Goal: Task Accomplishment & Management: Manage account settings

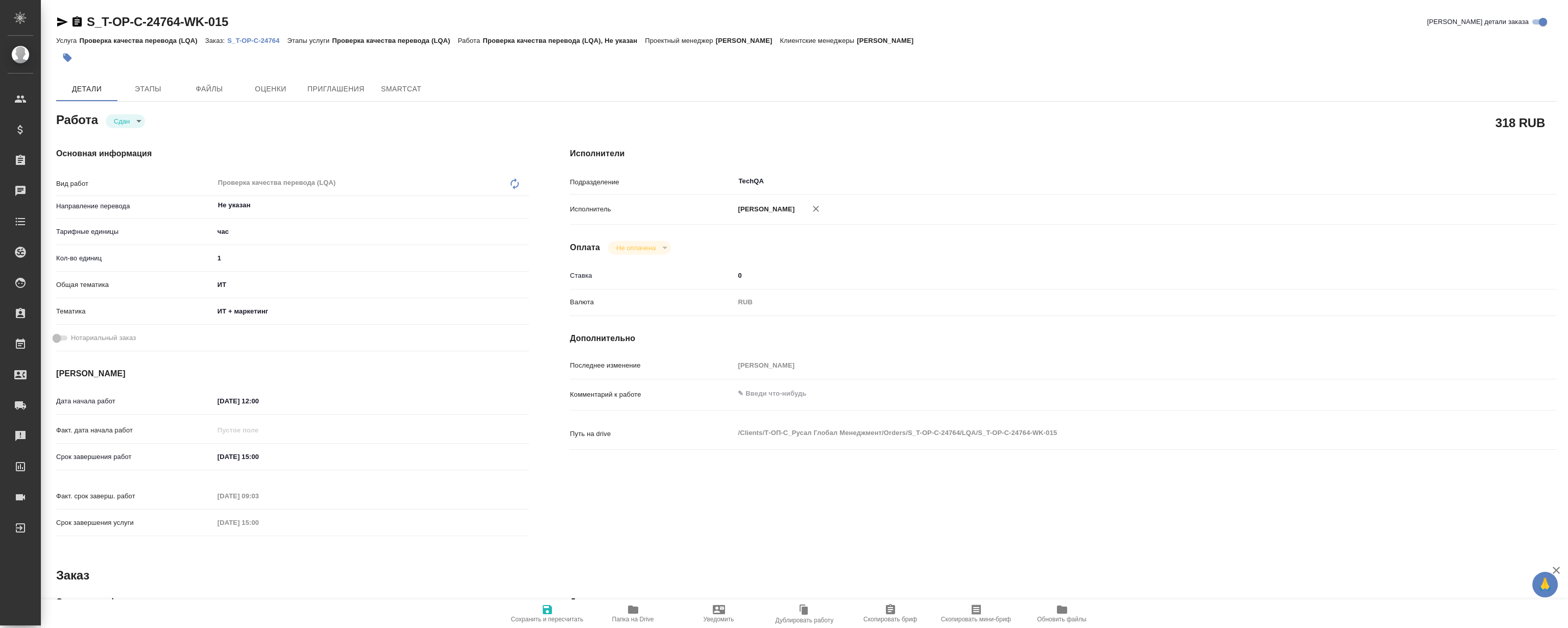
type textarea "x"
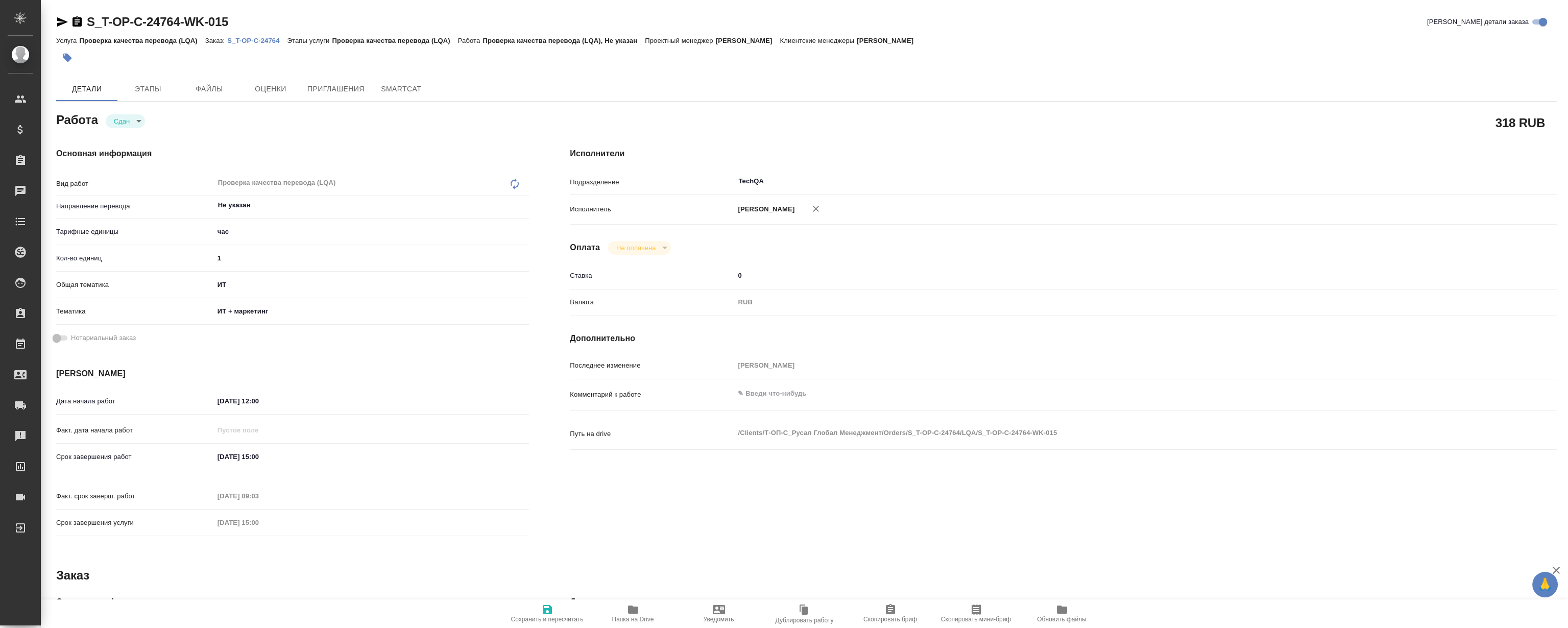
type textarea "x"
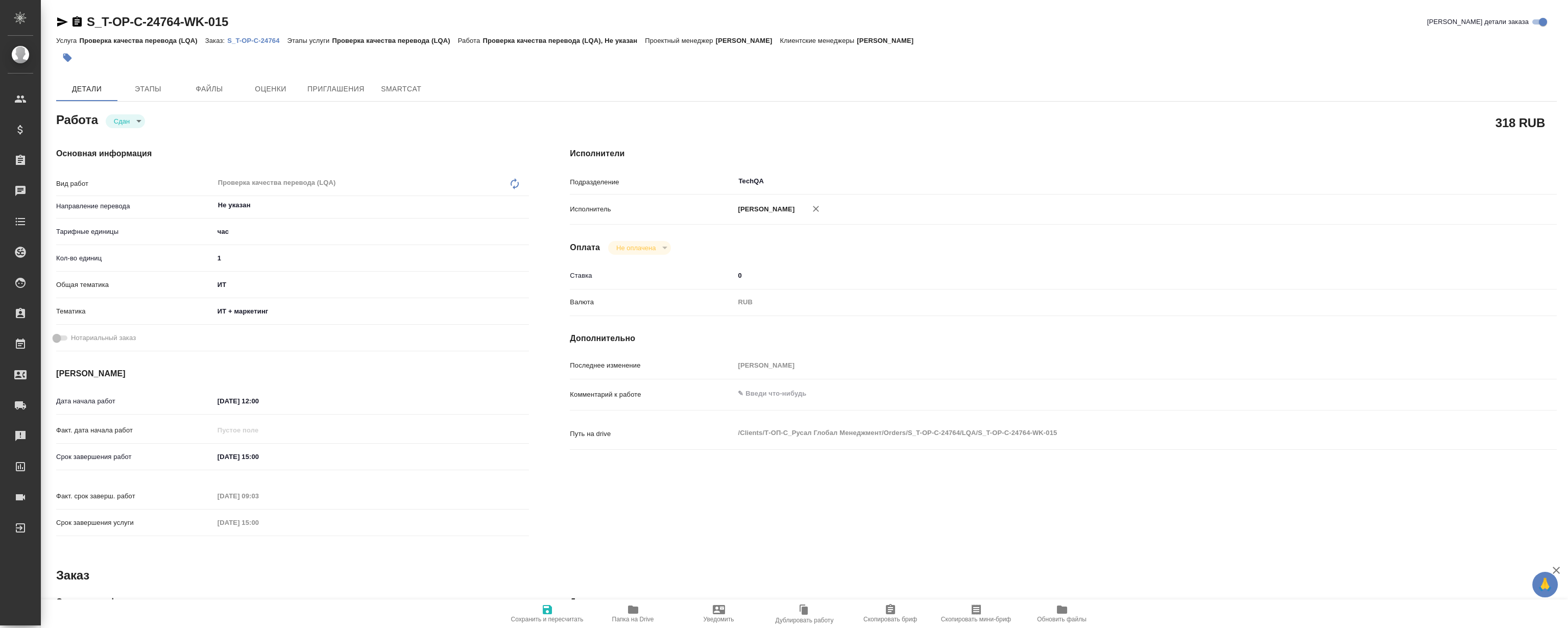
type textarea "x"
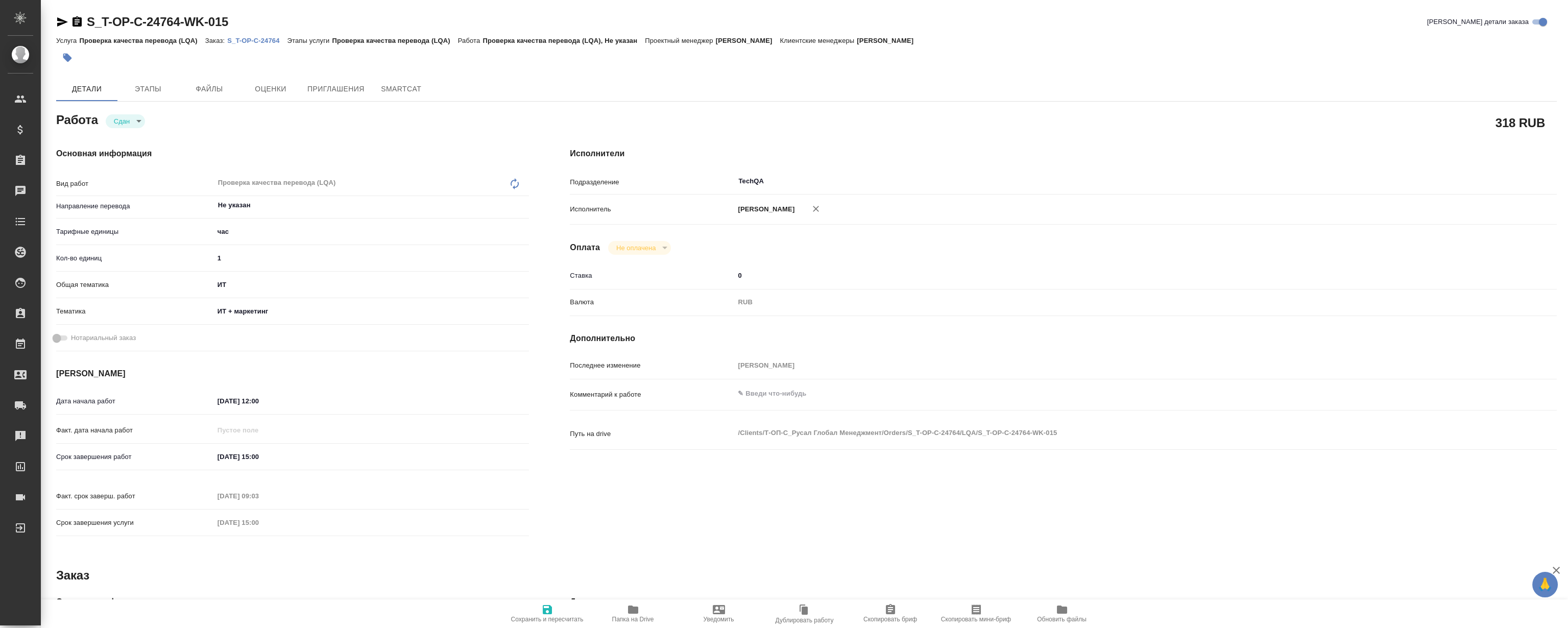
type textarea "x"
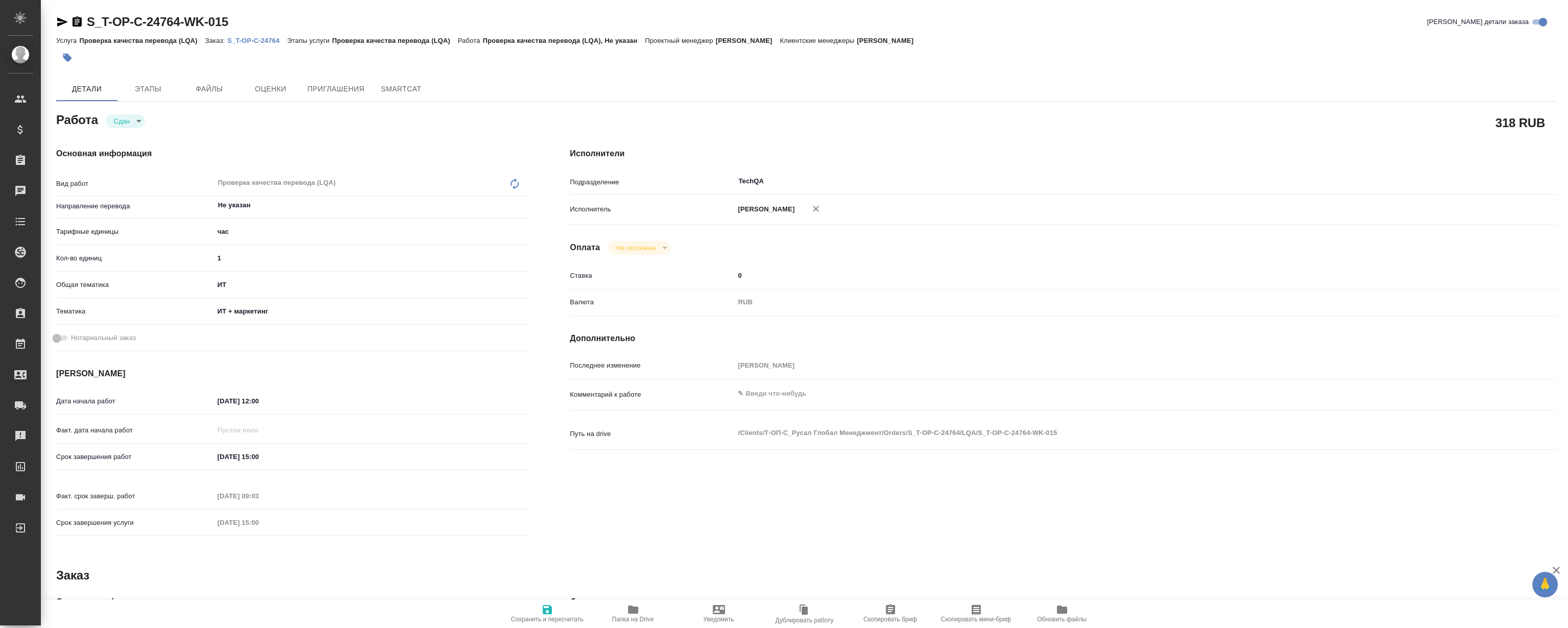
type textarea "x"
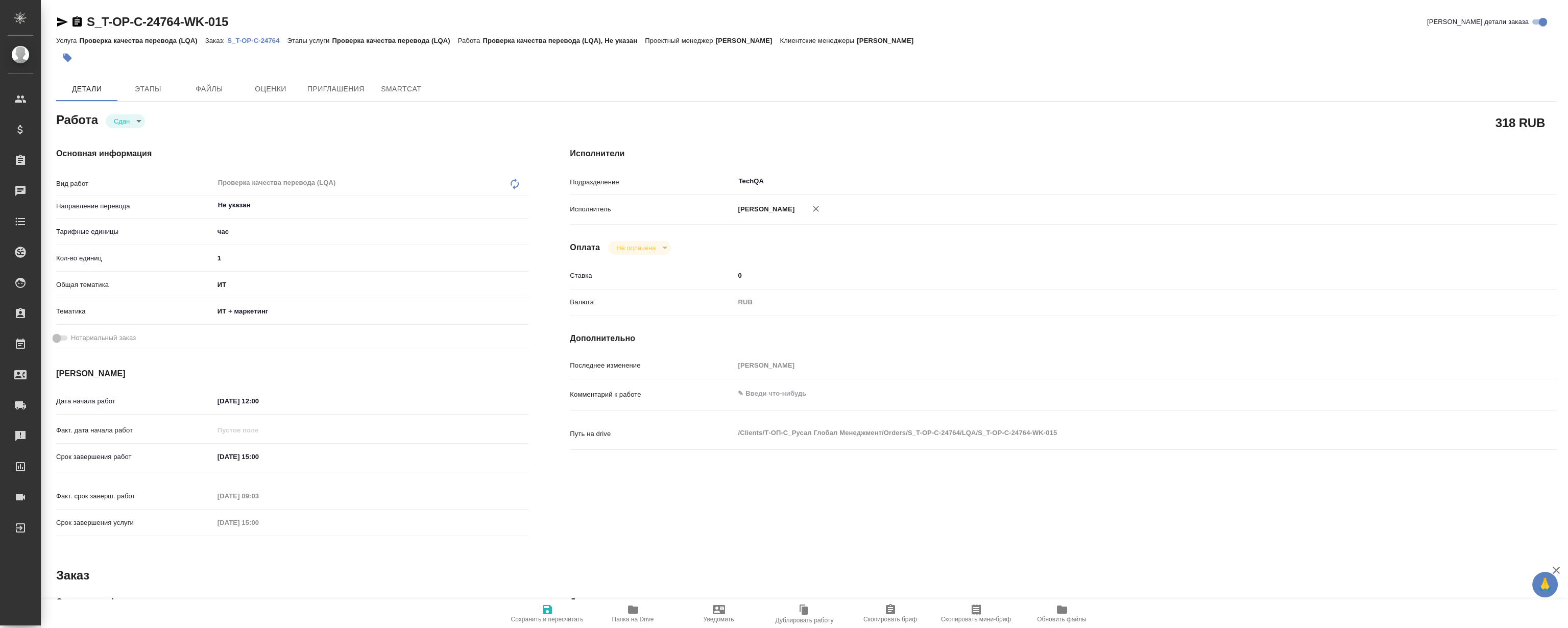
click at [245, 37] on p "S_T-OP-C-24764" at bounding box center [257, 40] width 60 height 8
type textarea "x"
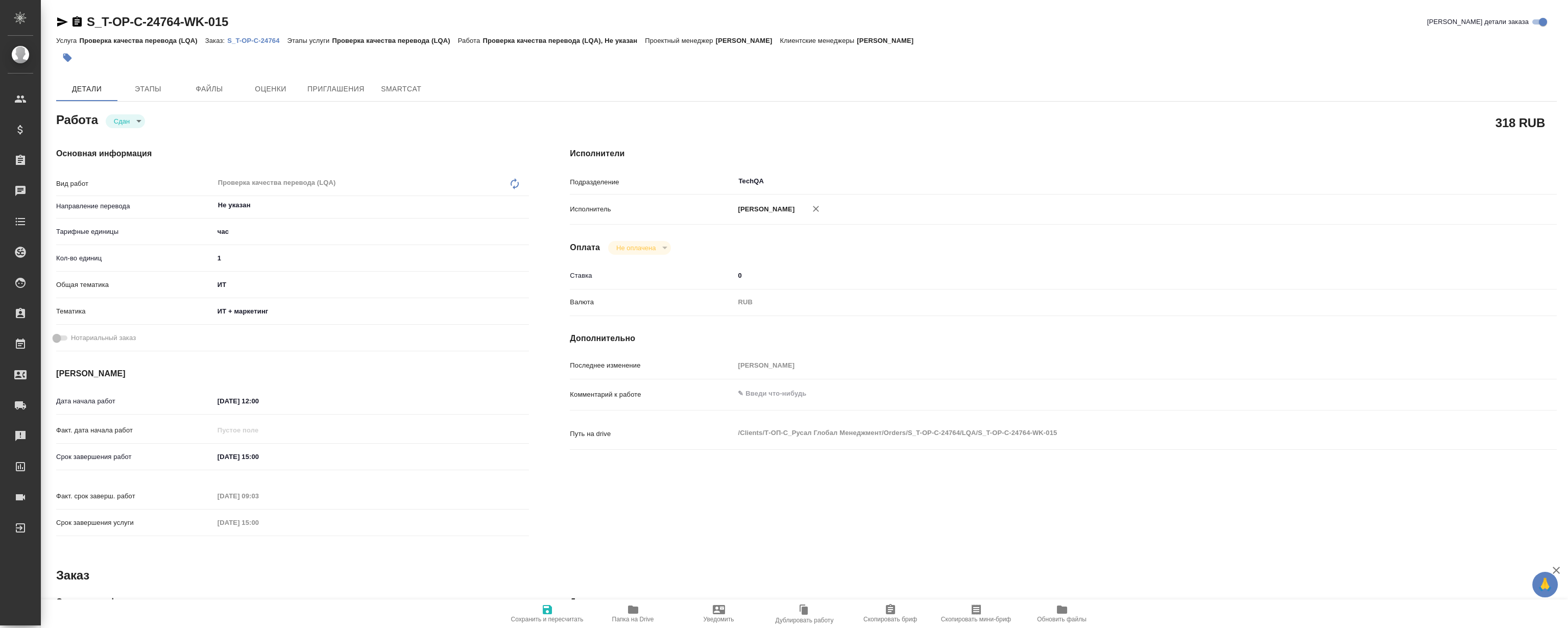
type textarea "x"
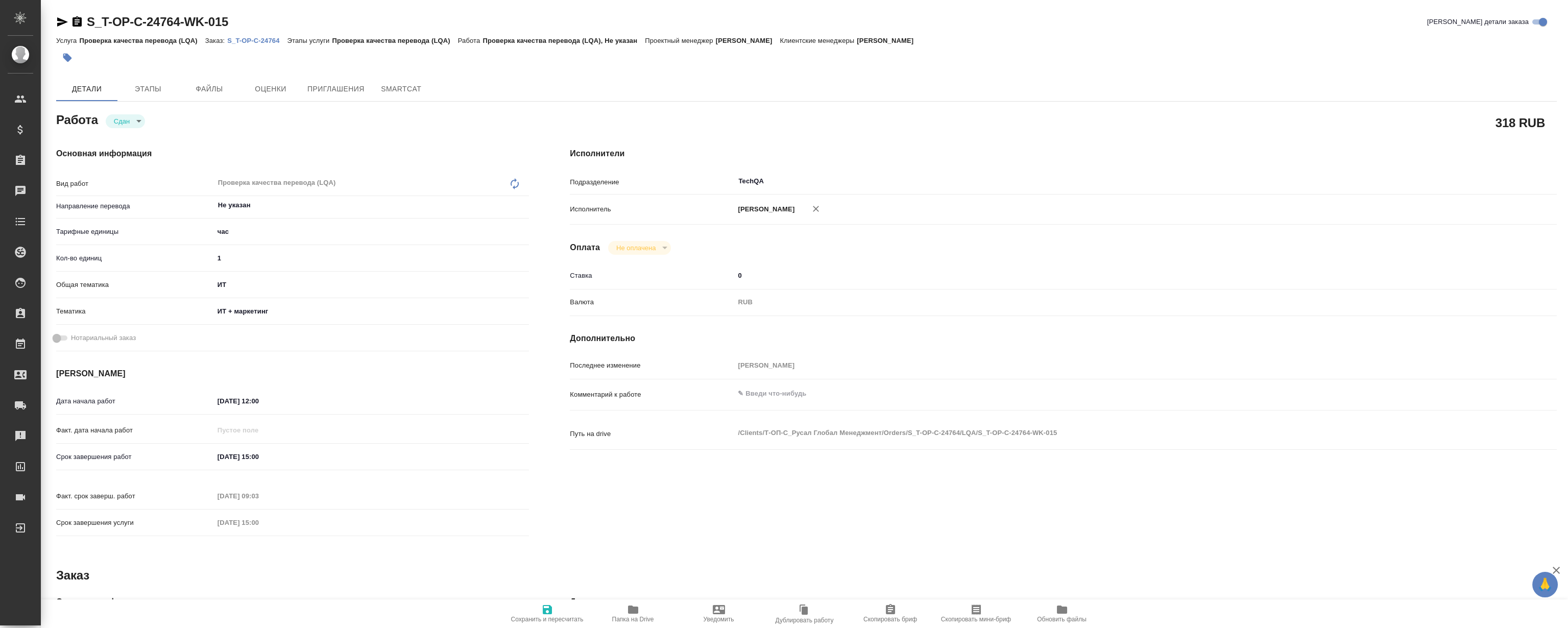
type textarea "x"
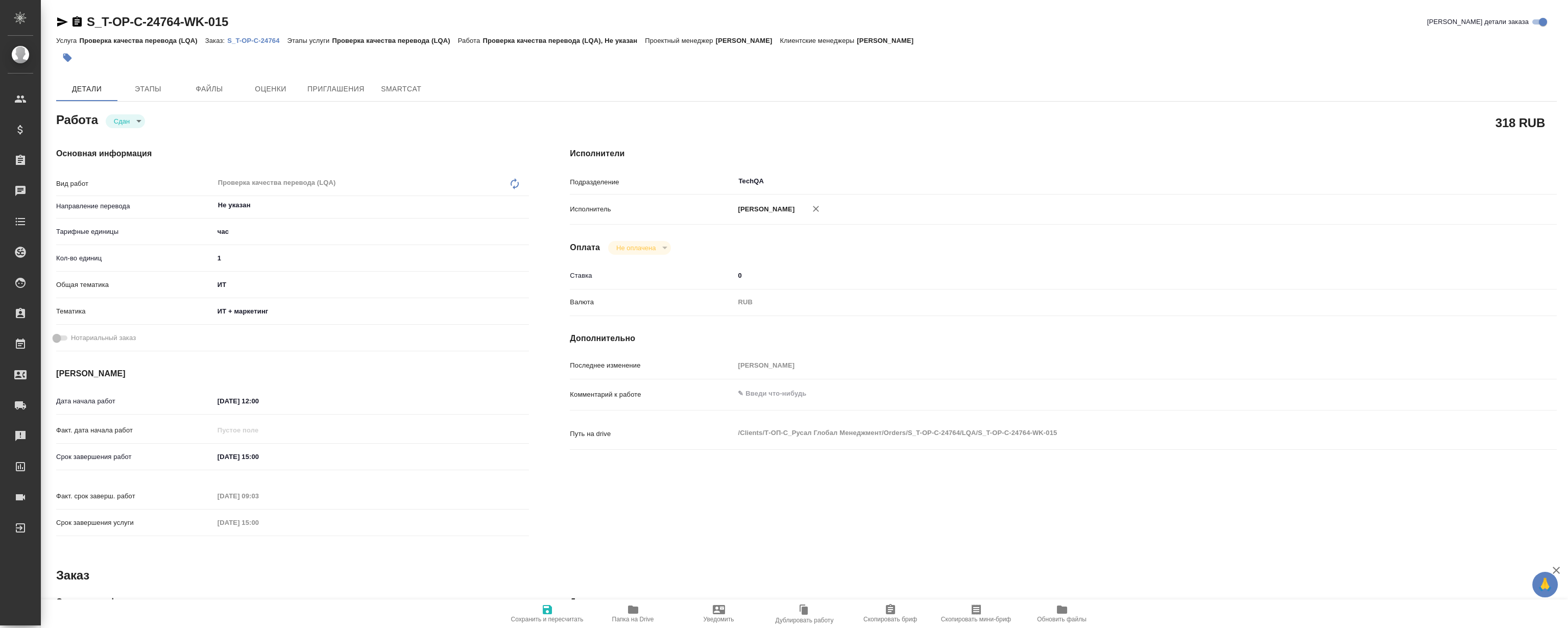
type textarea "x"
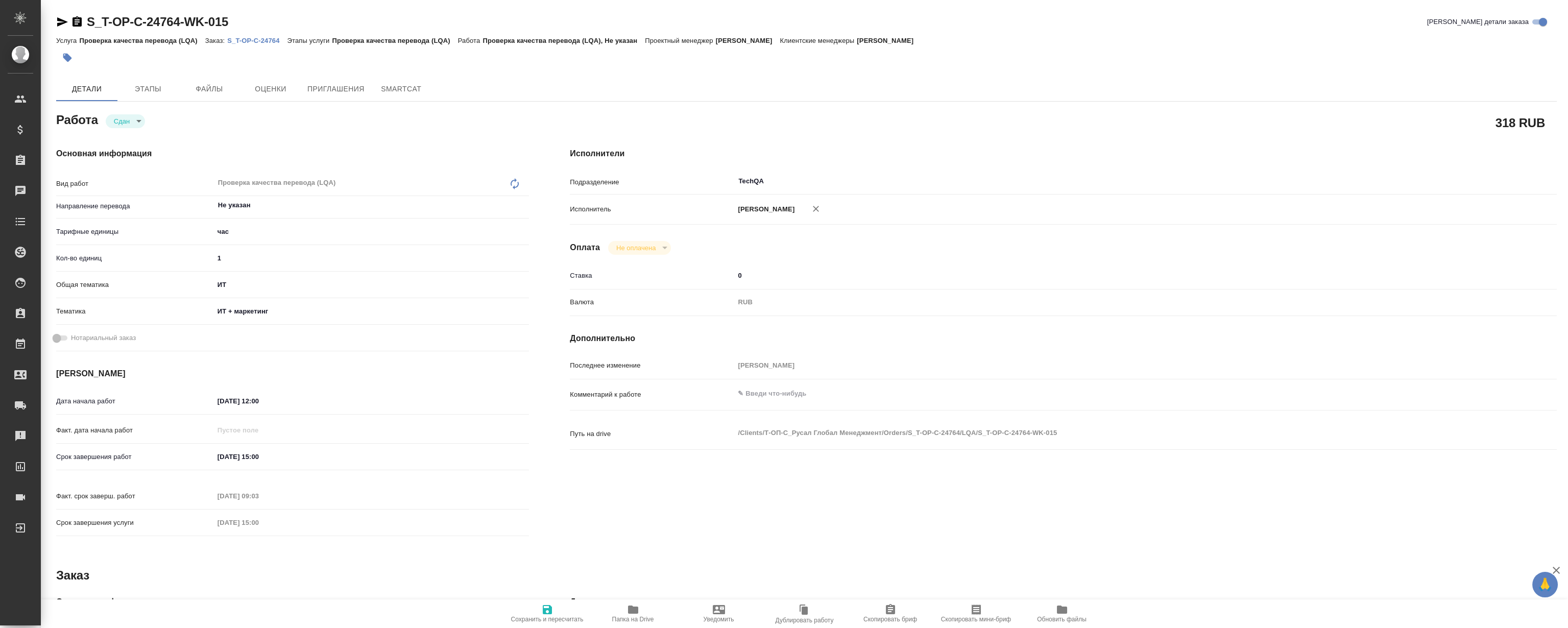
type textarea "x"
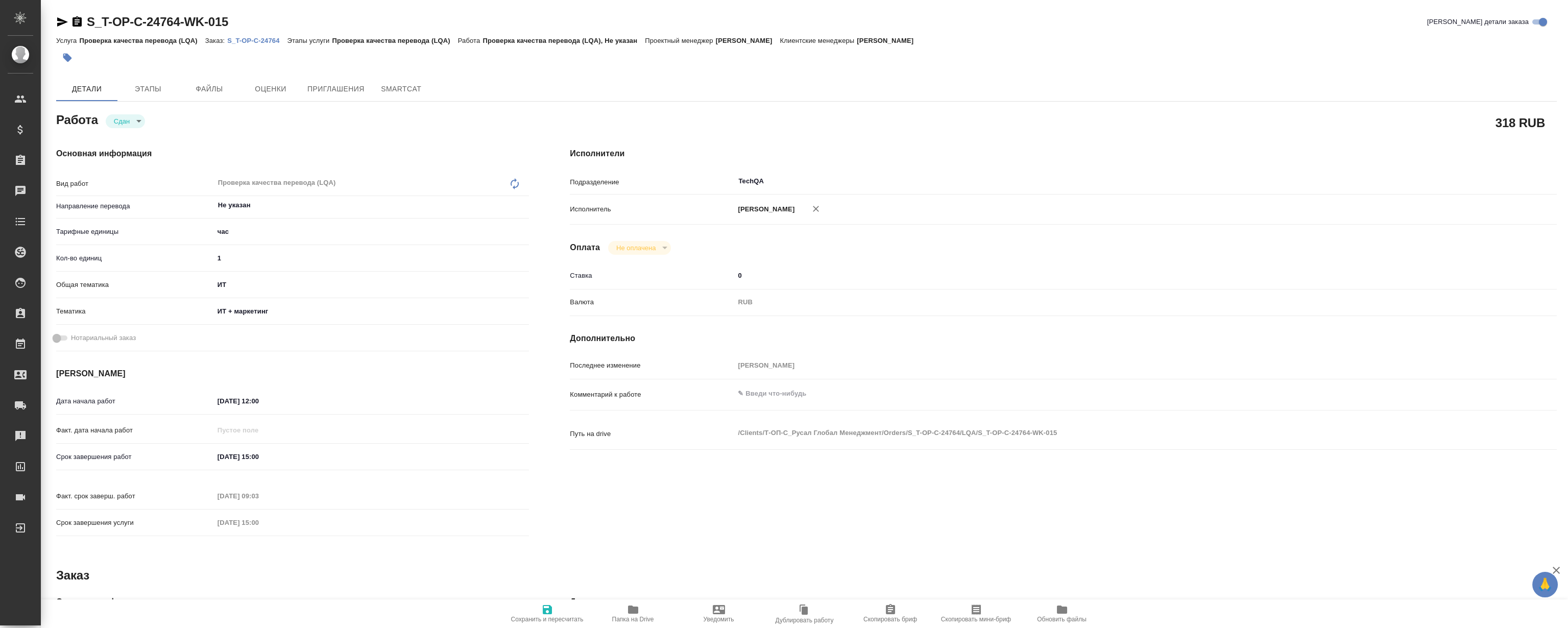
type textarea "x"
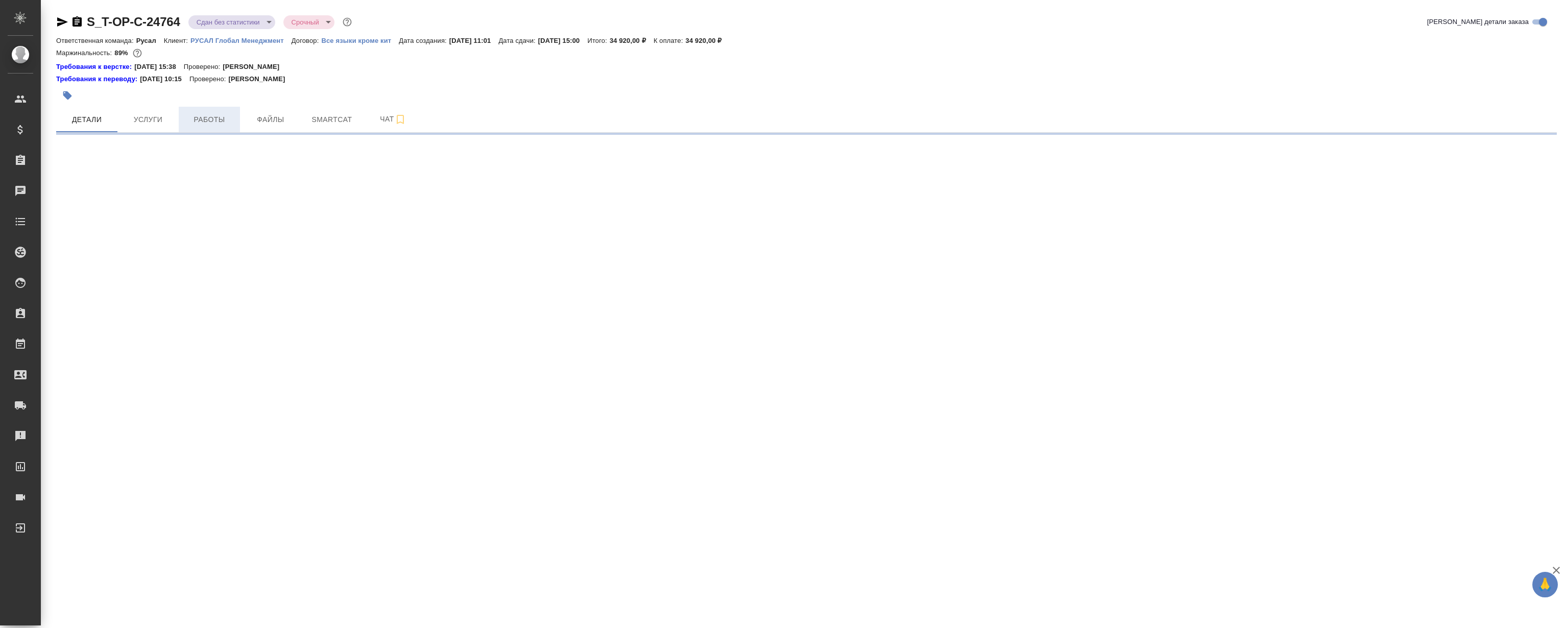
select select "RU"
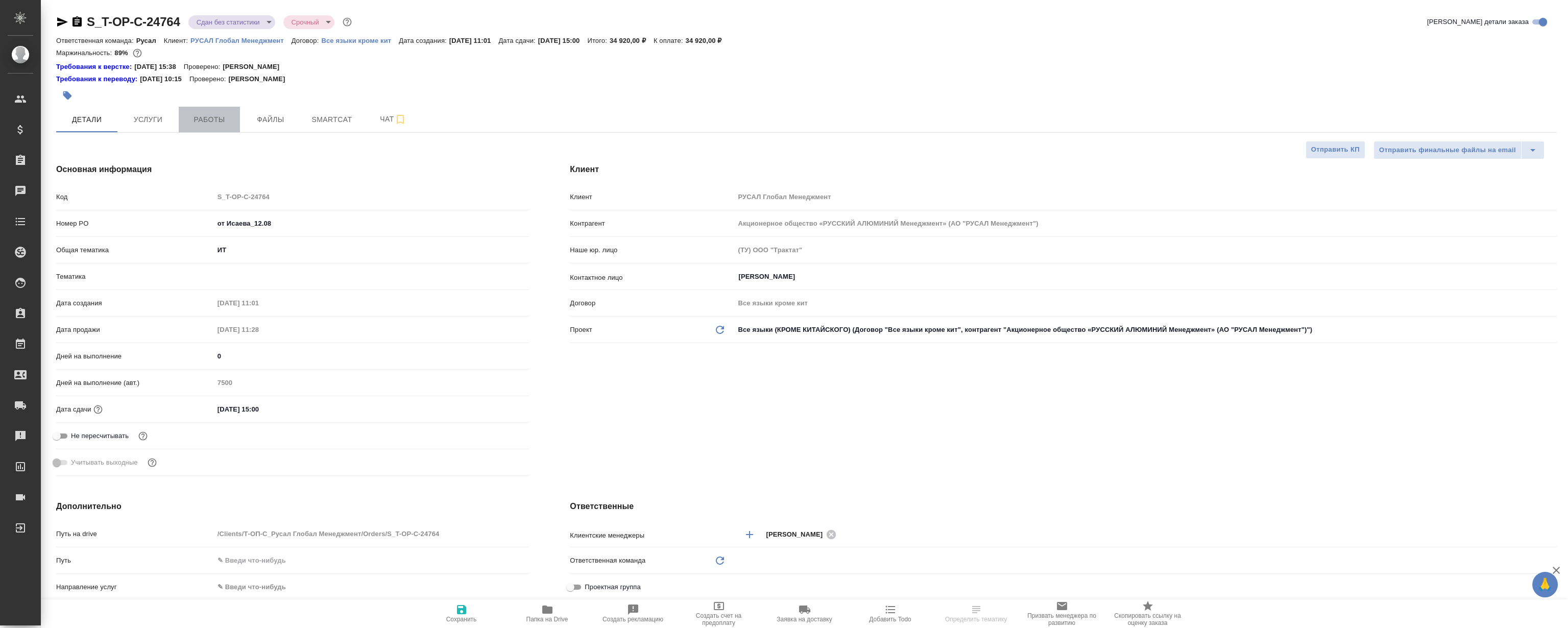
click at [208, 116] on span "Работы" at bounding box center [209, 119] width 49 height 13
type textarea "x"
type input "Русал"
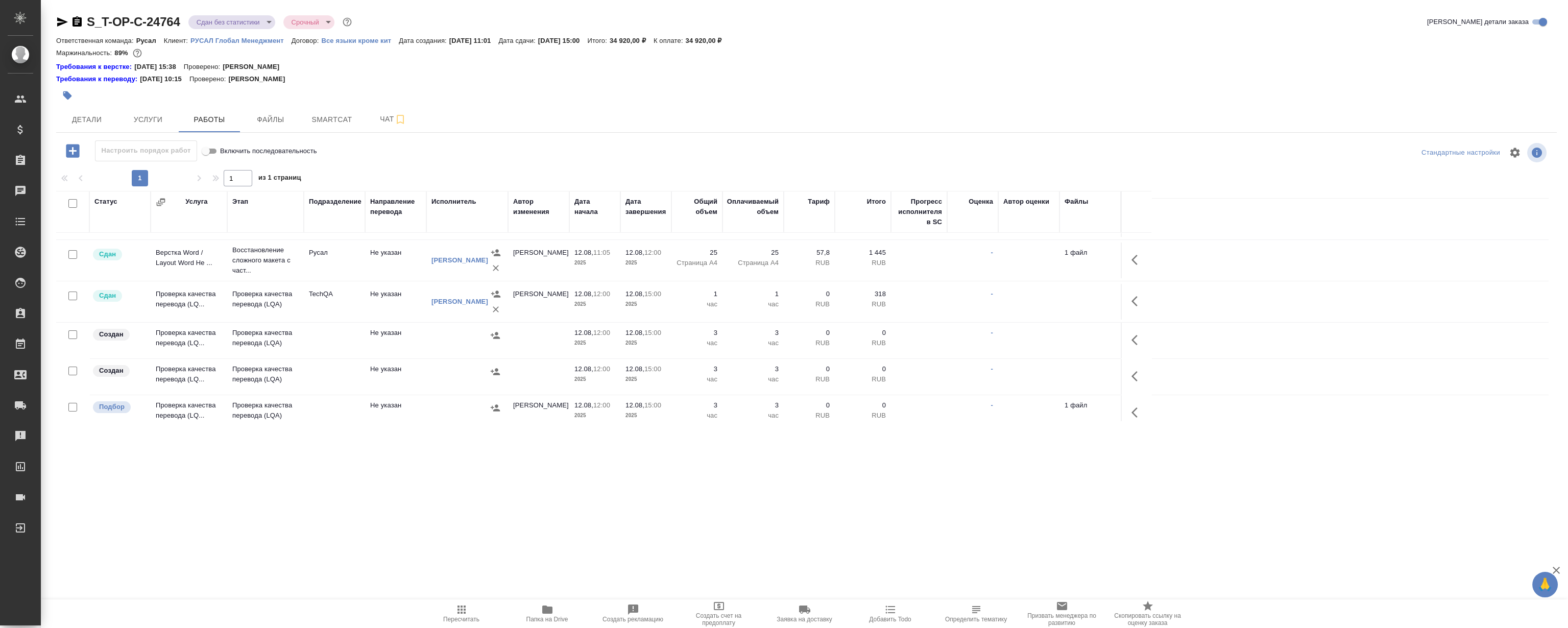
scroll to position [45, 0]
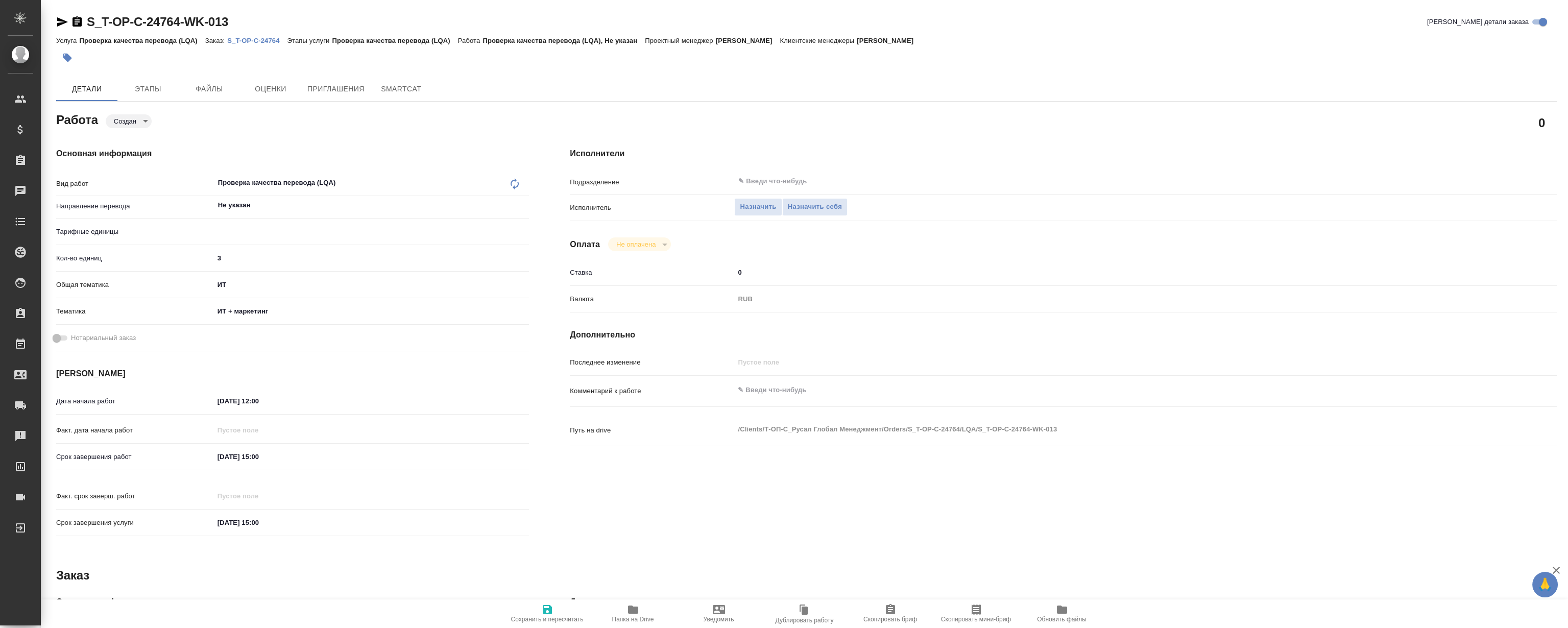
type textarea "x"
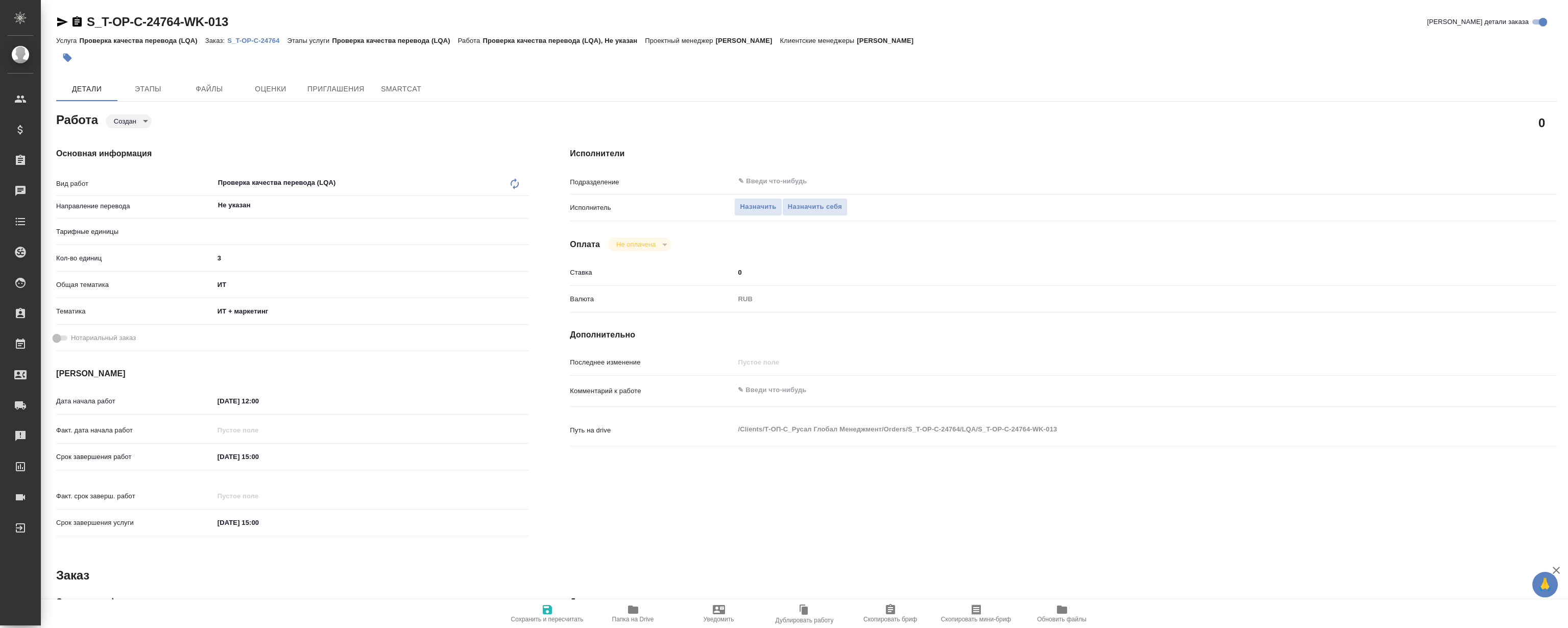
type textarea "x"
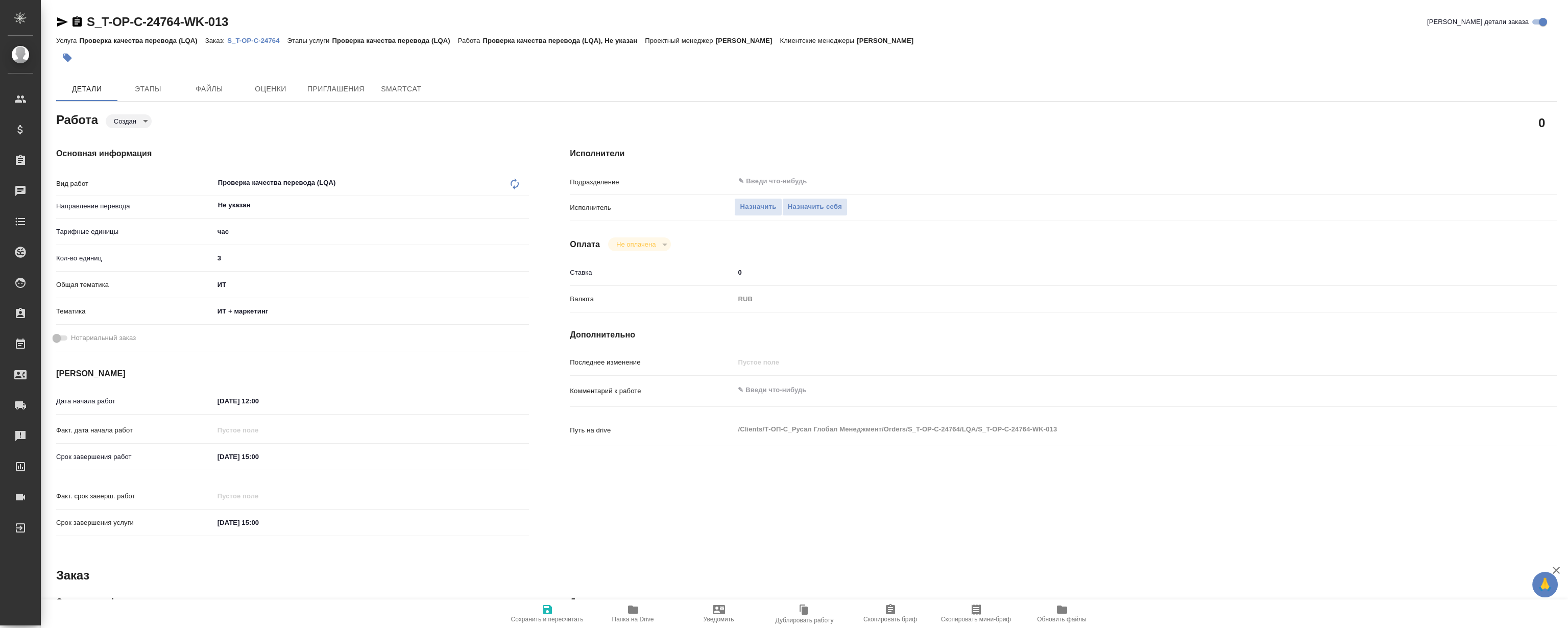
type textarea "x"
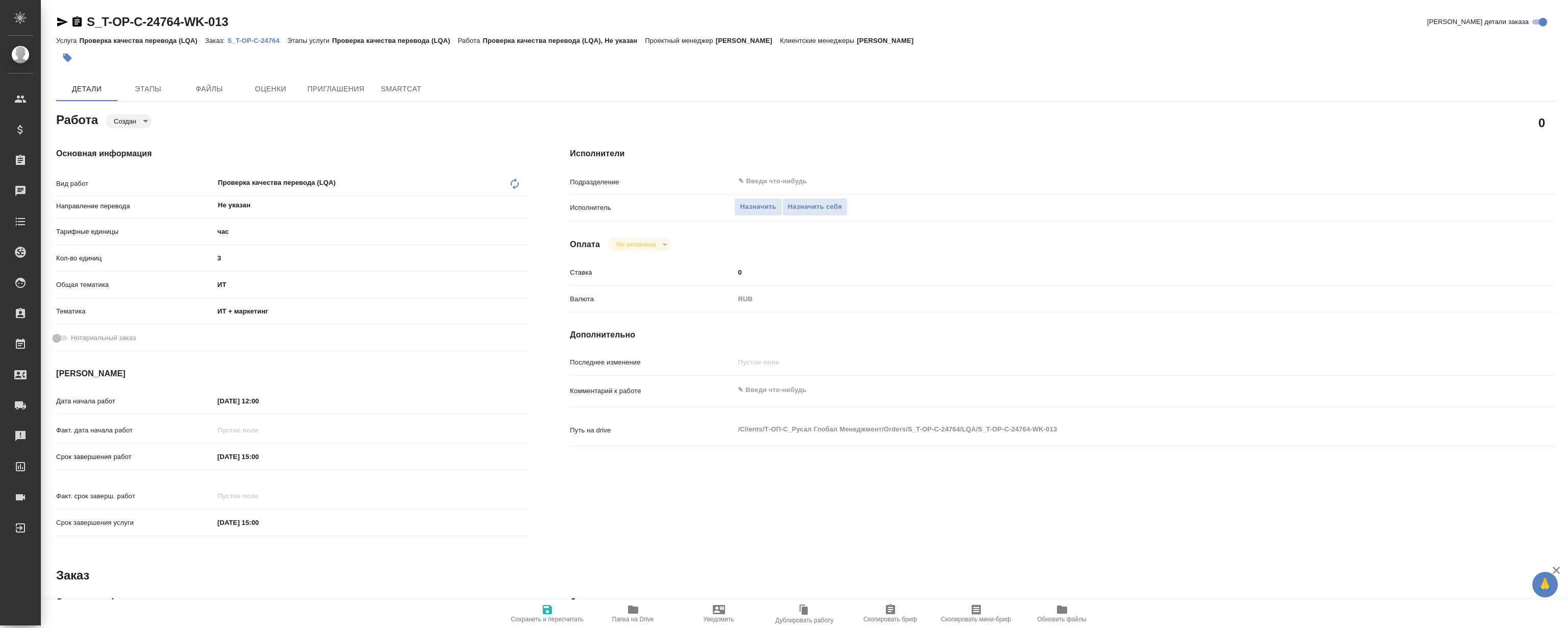
type textarea "x"
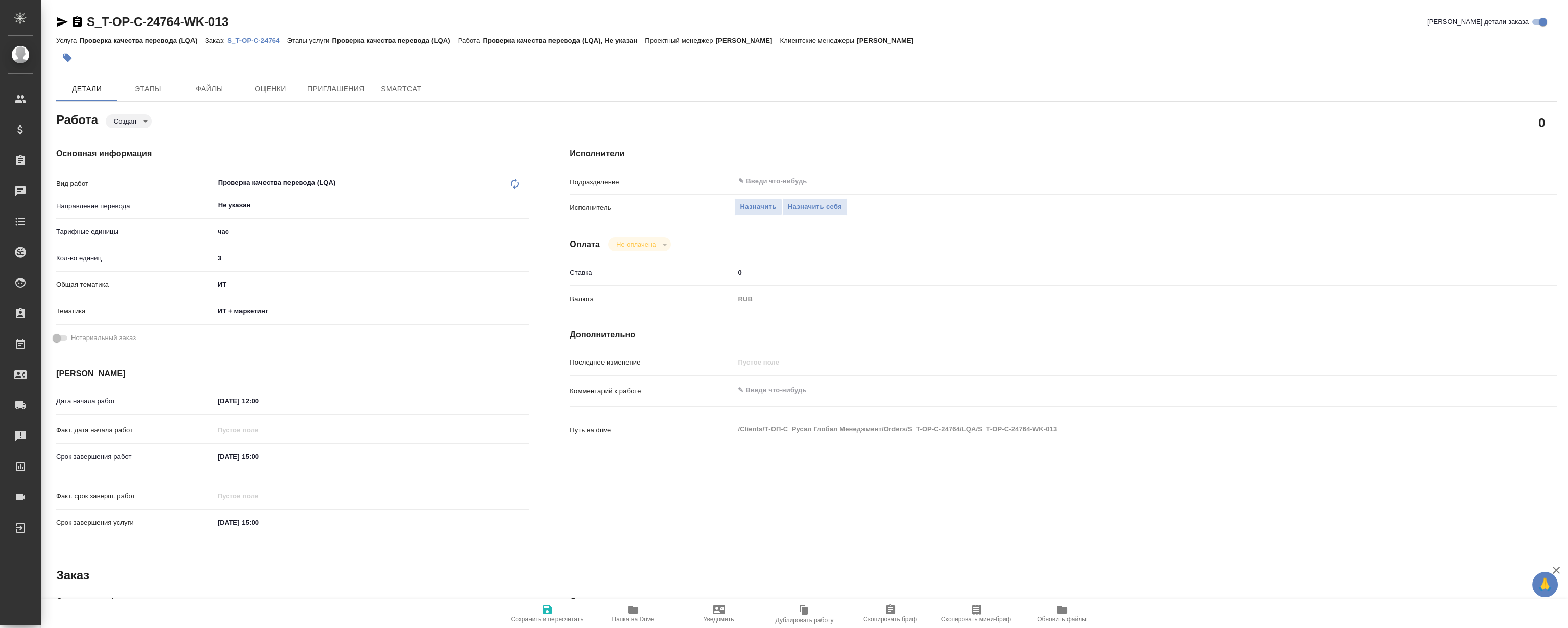
type textarea "x"
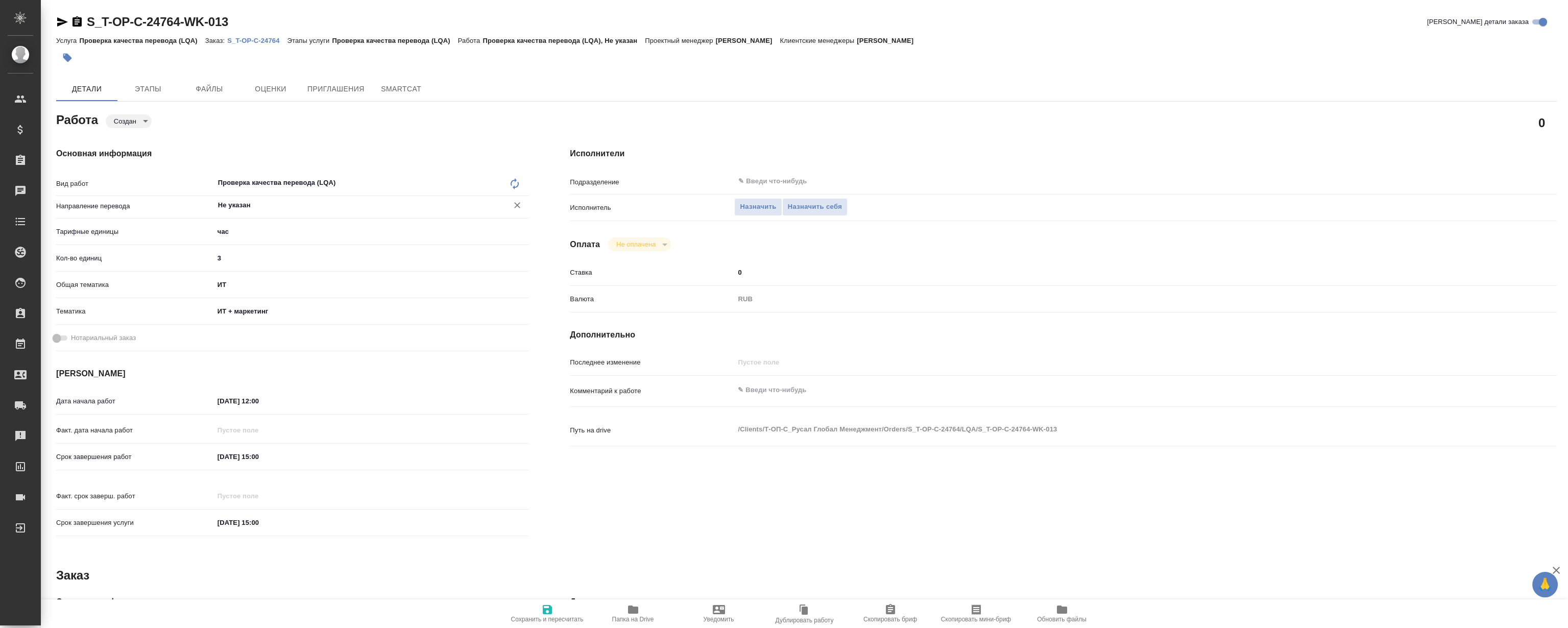
type textarea "x"
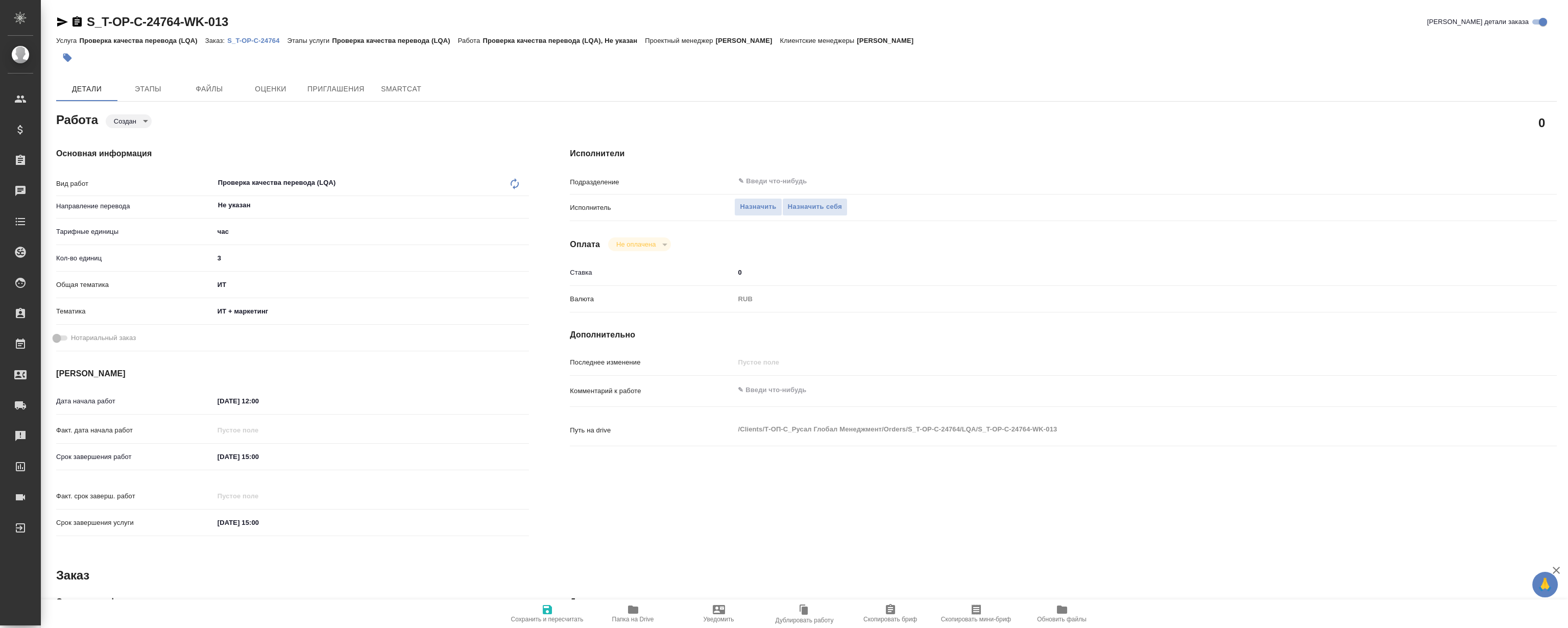
type textarea "x"
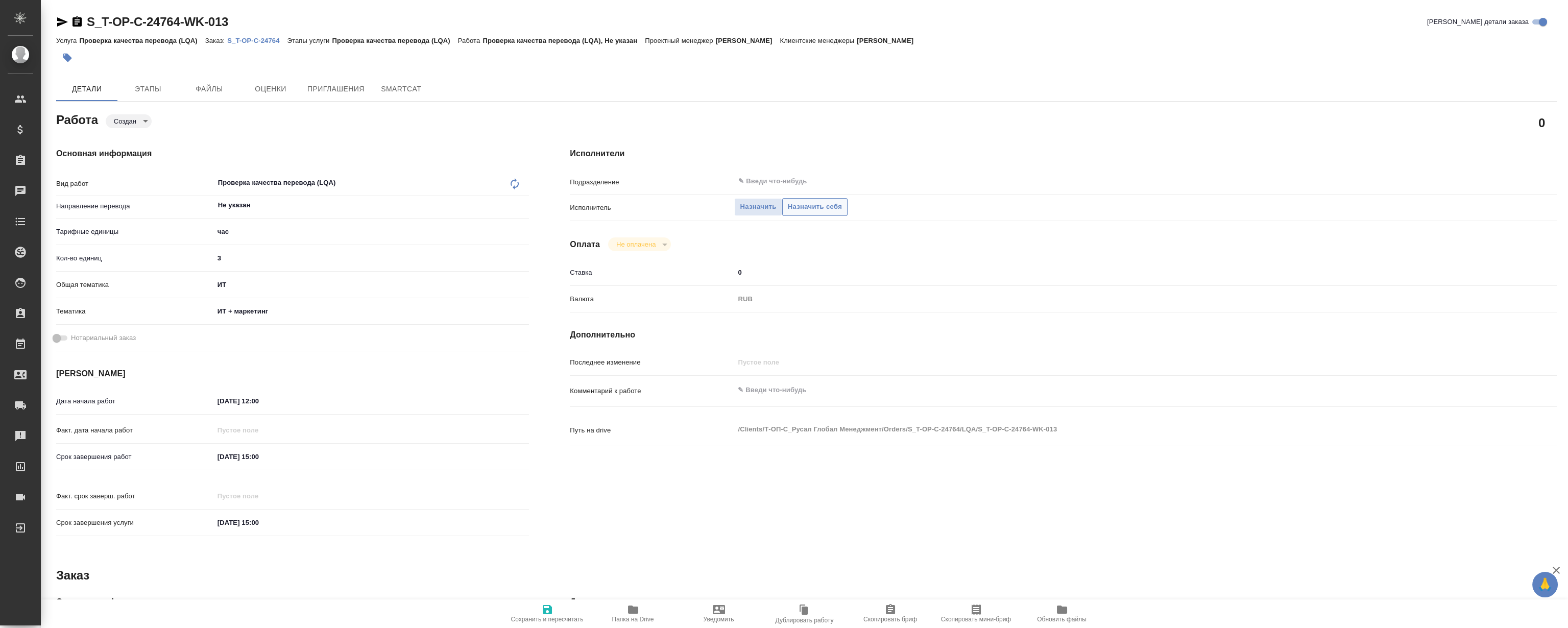
click at [822, 208] on span "Назначить себя" at bounding box center [814, 206] width 54 height 12
type textarea "x"
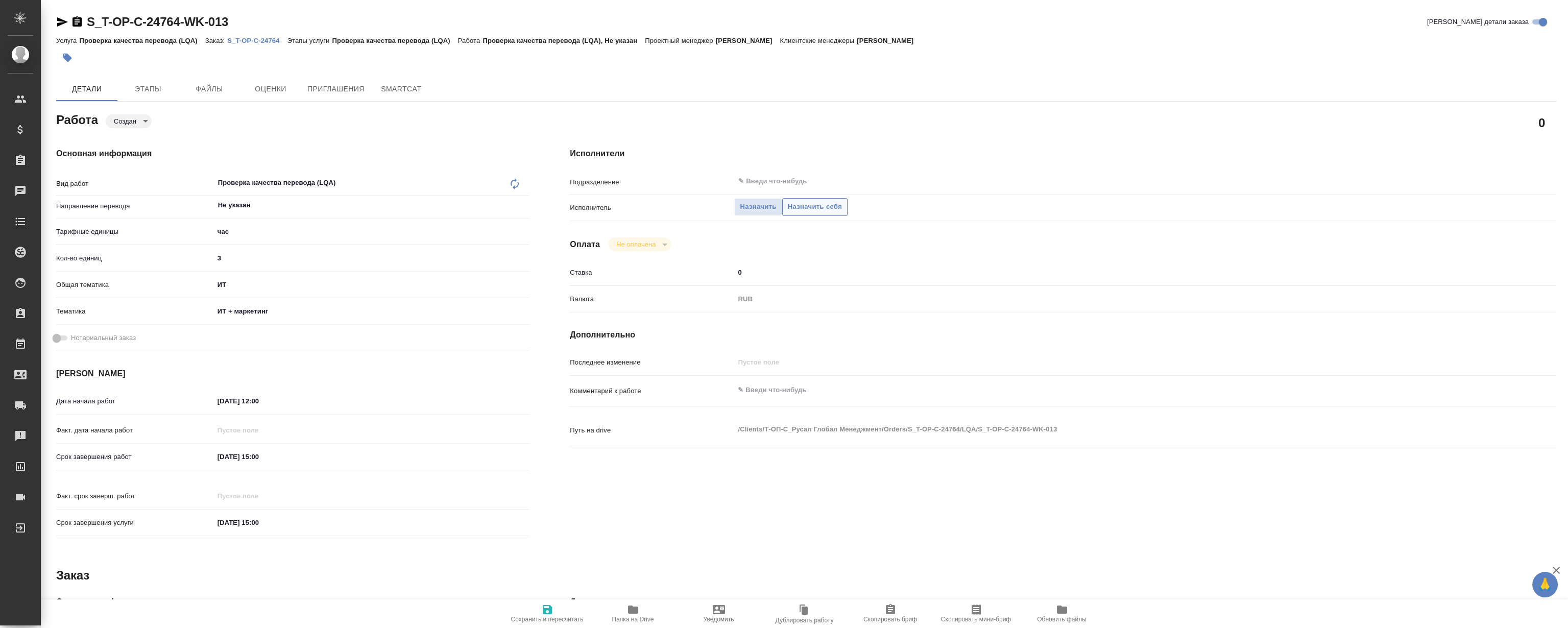
type textarea "x"
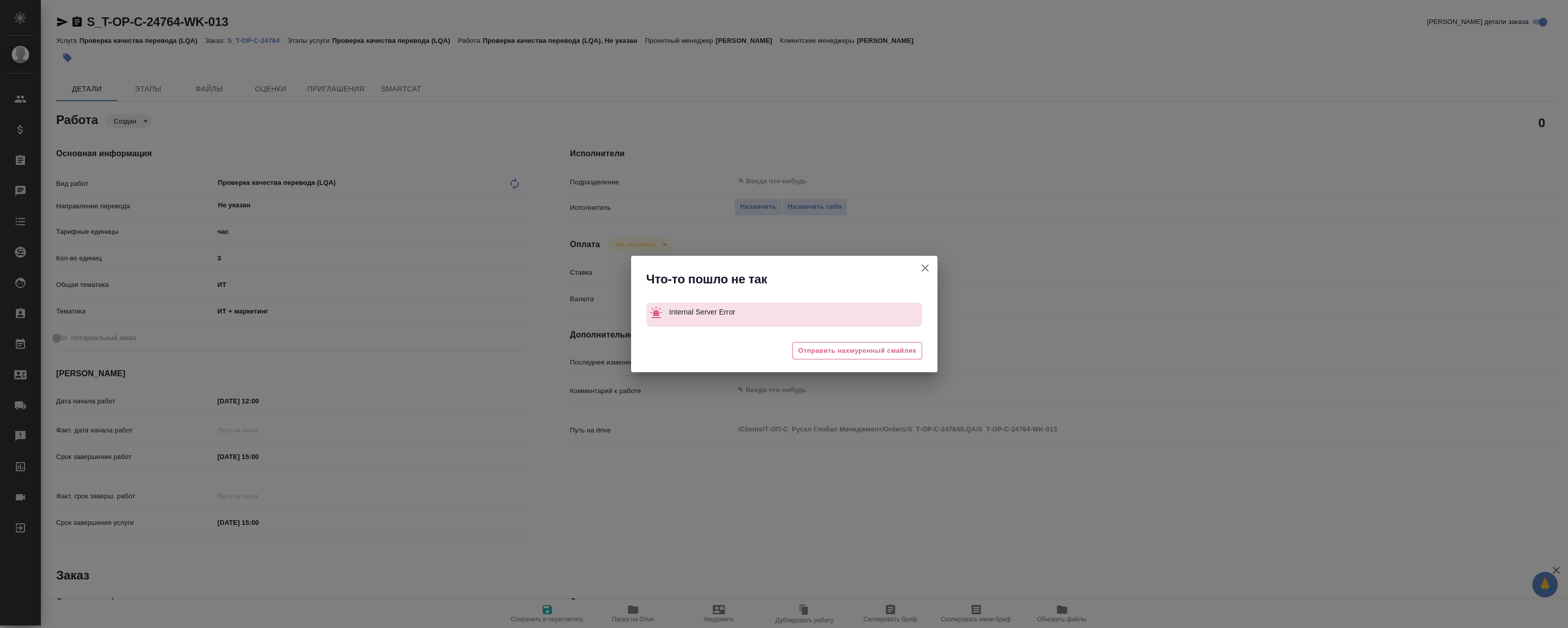
click at [911, 267] on div "Что-то пошло не так" at bounding box center [784, 276] width 306 height 42
click at [927, 268] on icon "button" at bounding box center [925, 268] width 12 height 12
type textarea "x"
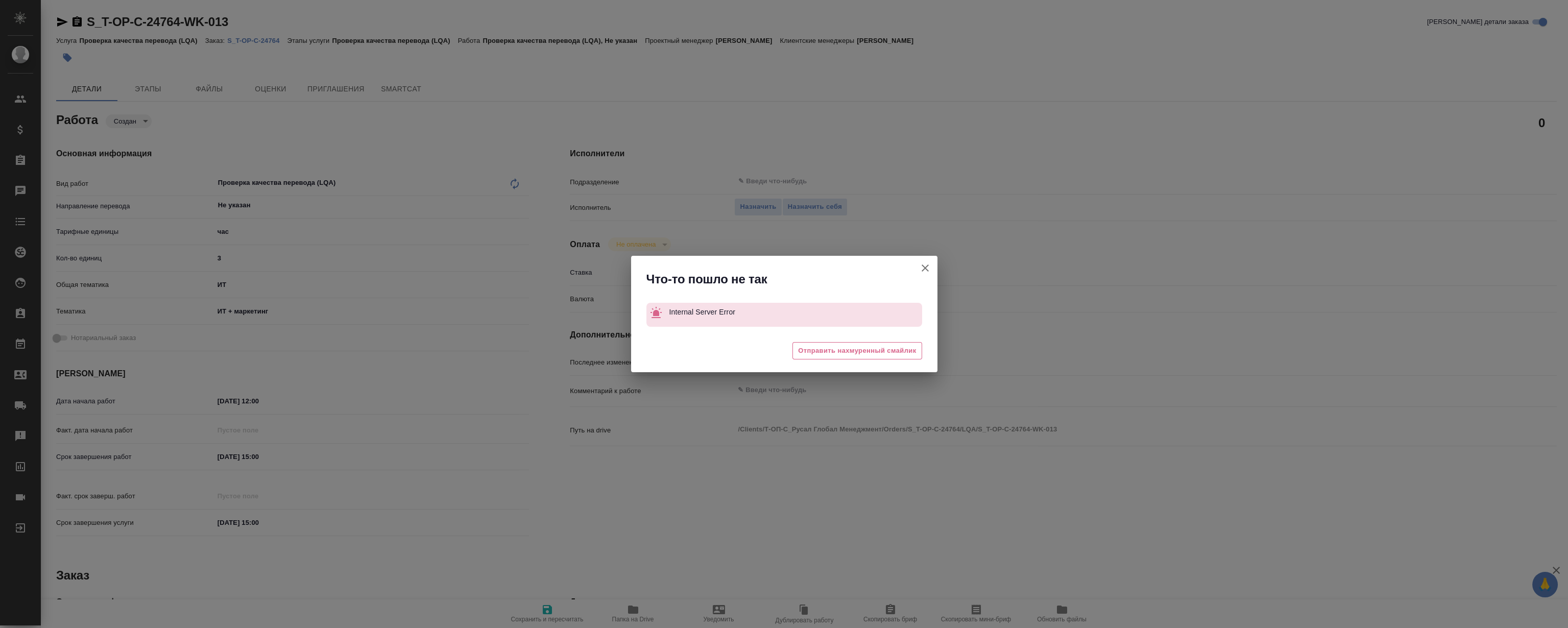
type textarea "x"
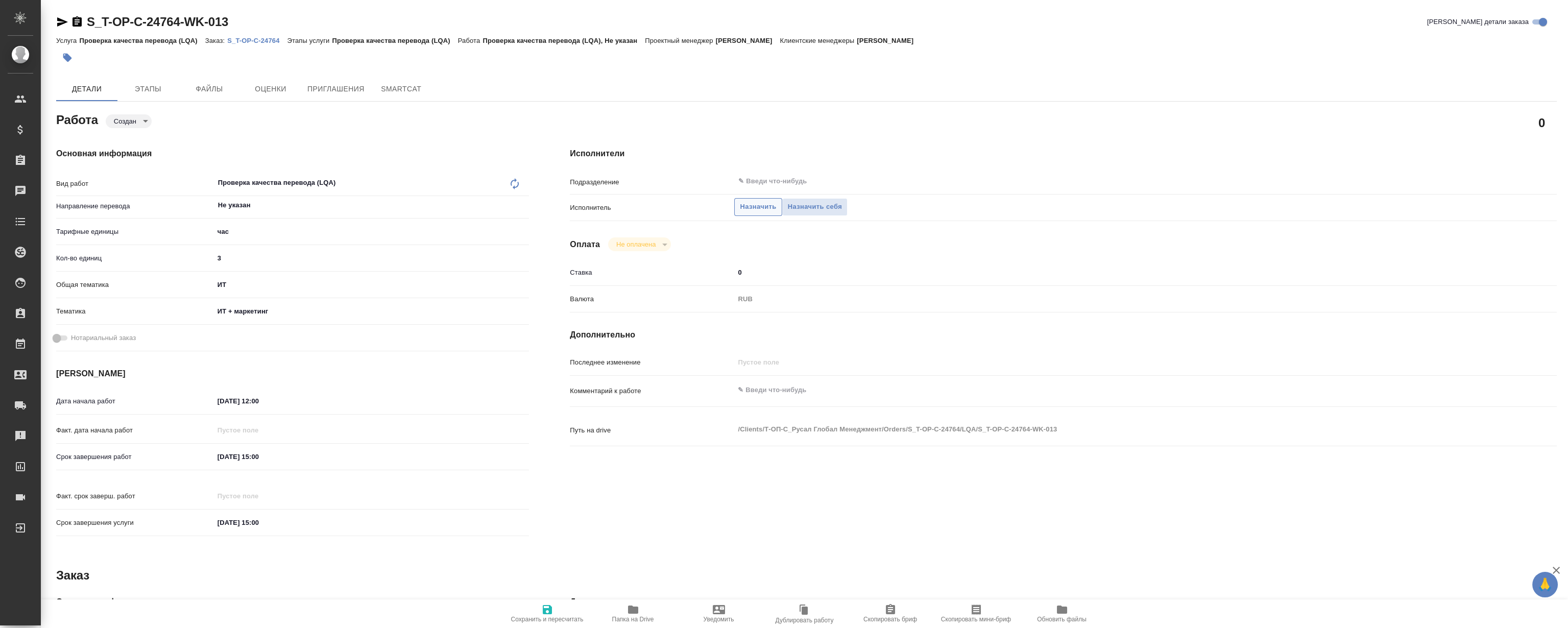
click at [765, 206] on span "Назначить" at bounding box center [758, 206] width 37 height 12
type textarea "x"
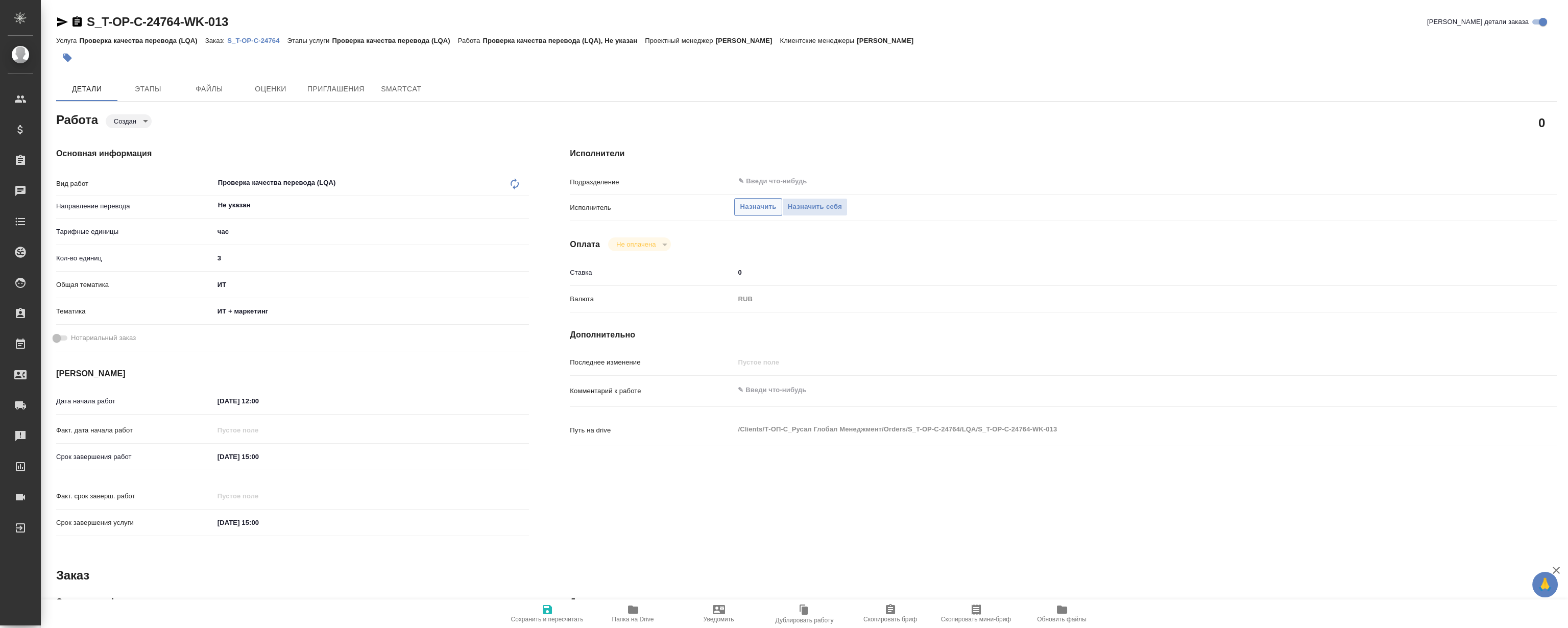
type textarea "x"
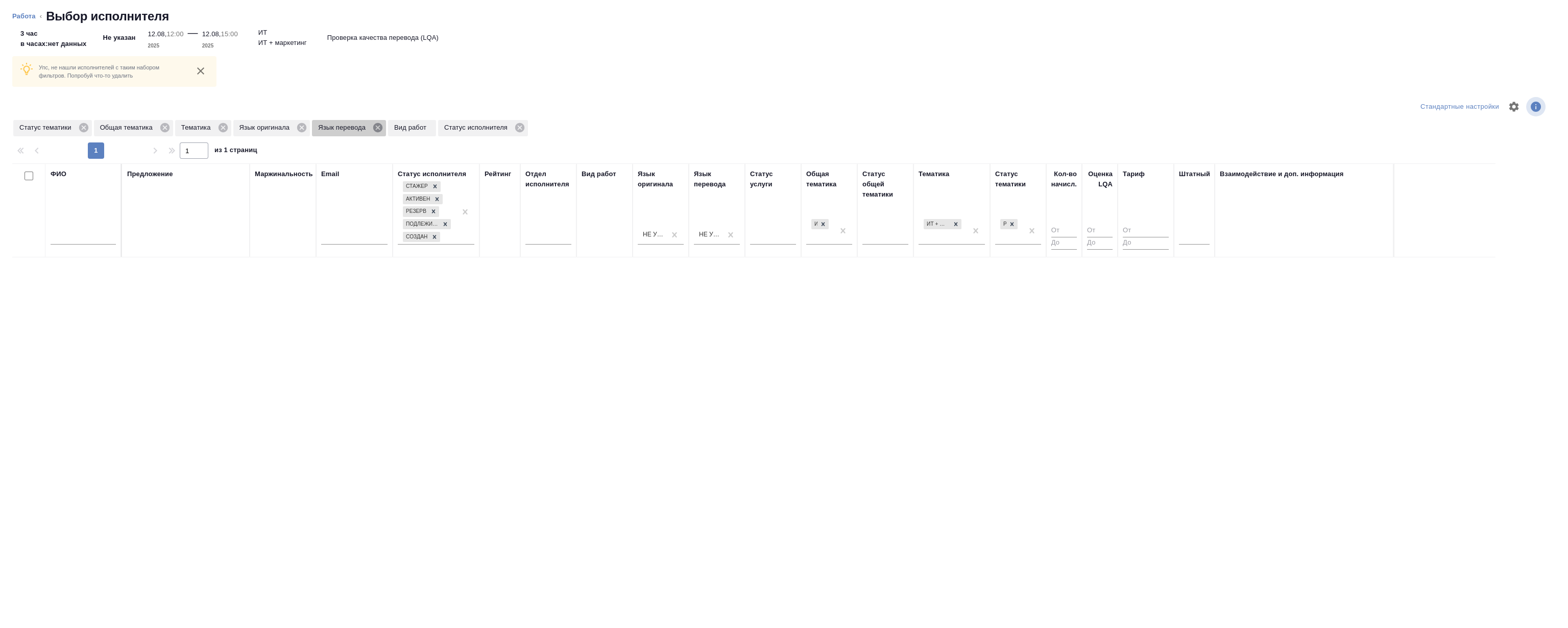
click at [380, 128] on icon at bounding box center [377, 127] width 9 height 9
click at [303, 128] on icon at bounding box center [302, 127] width 11 height 11
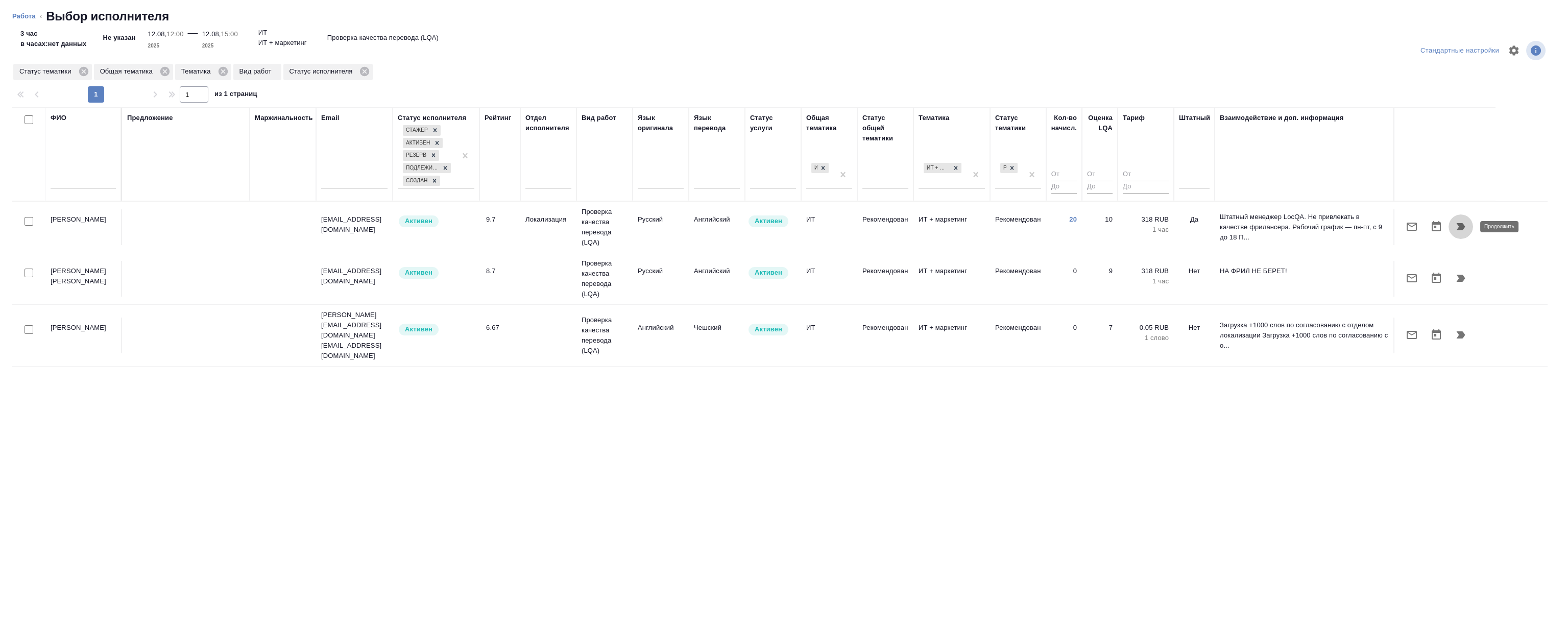
click at [1460, 226] on icon "button" at bounding box center [1461, 227] width 9 height 7
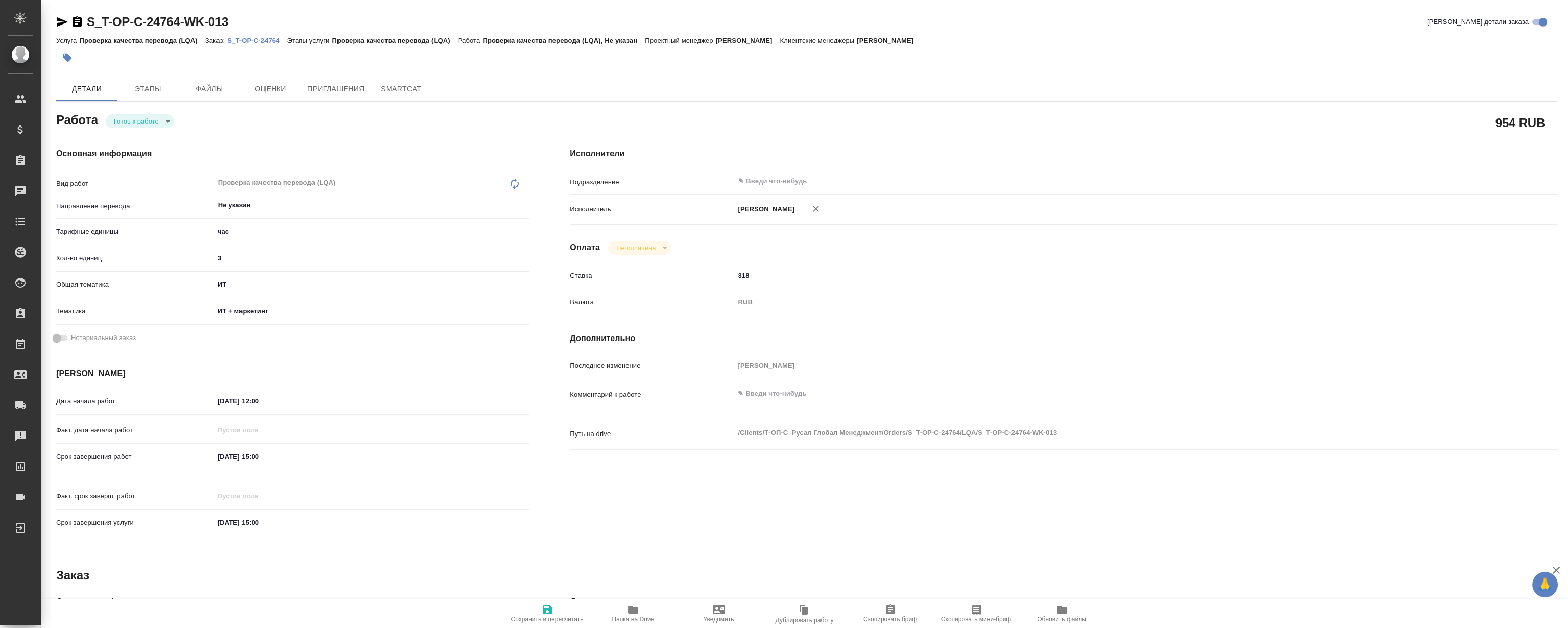
type textarea "x"
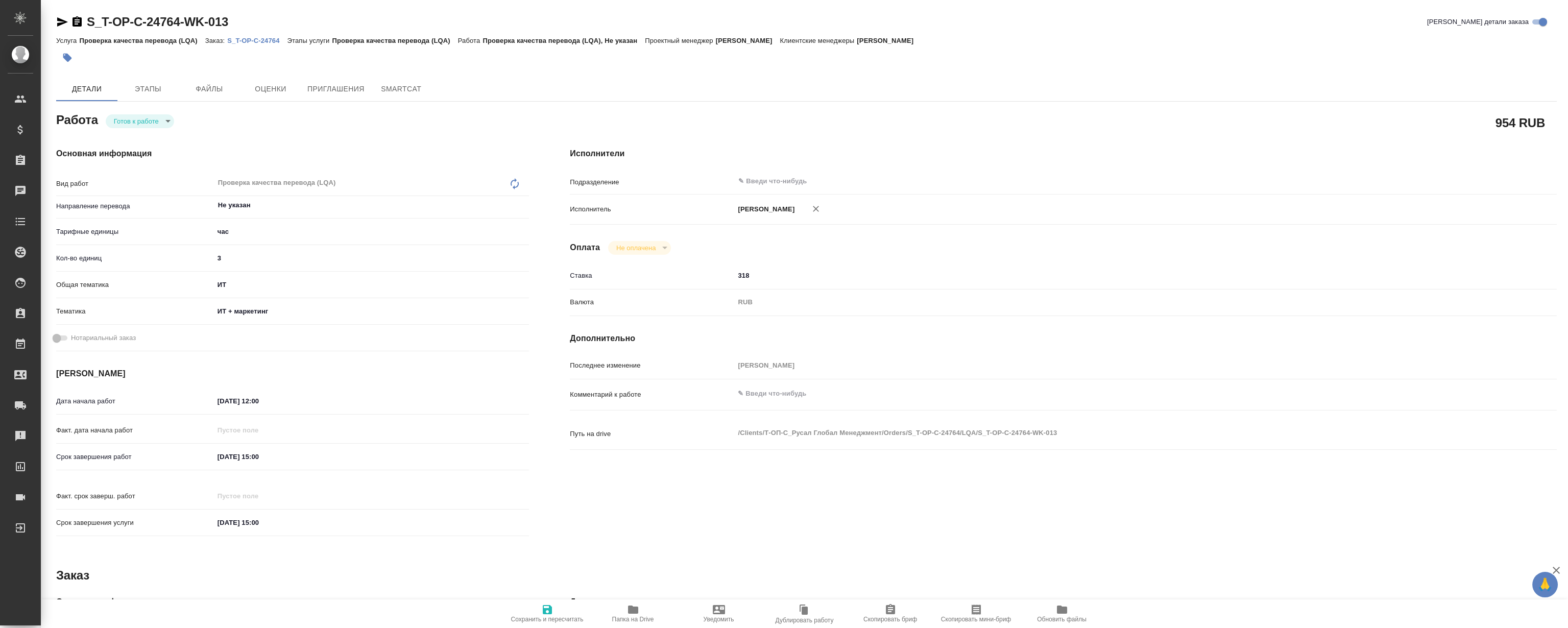
type textarea "x"
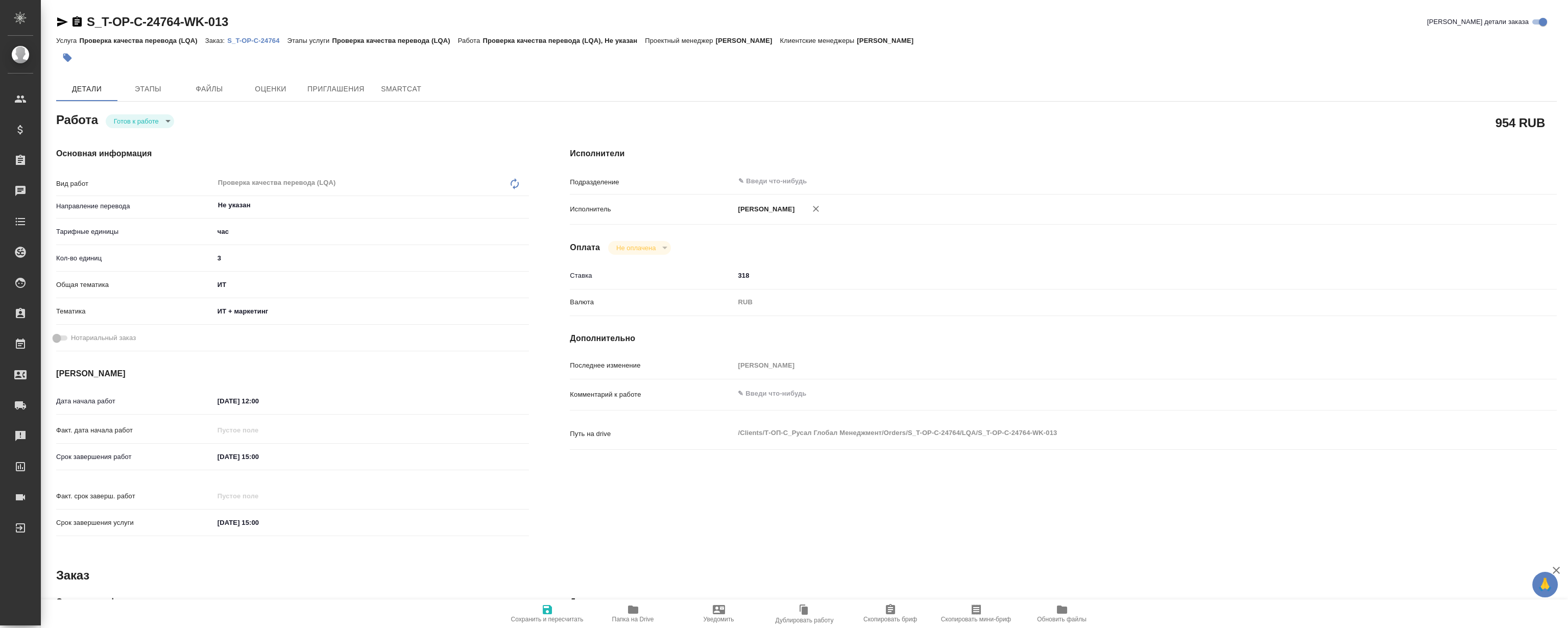
type textarea "x"
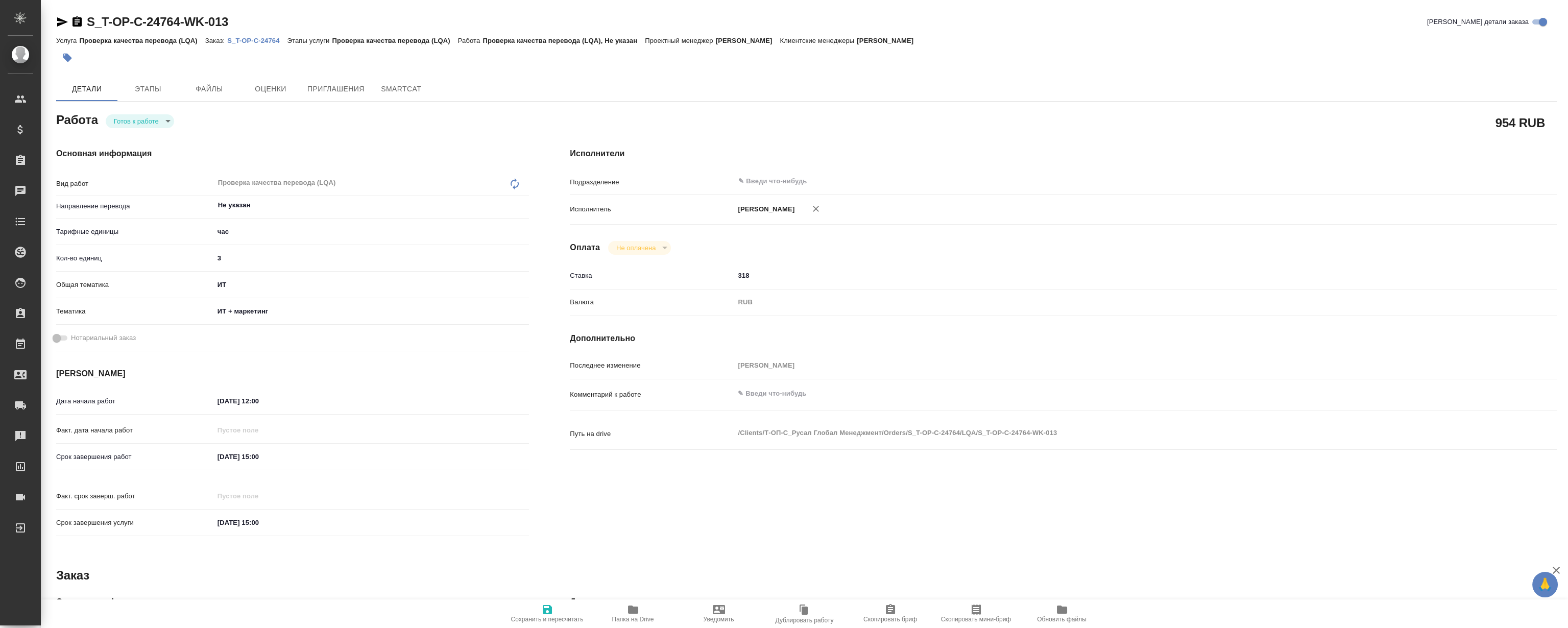
type textarea "x"
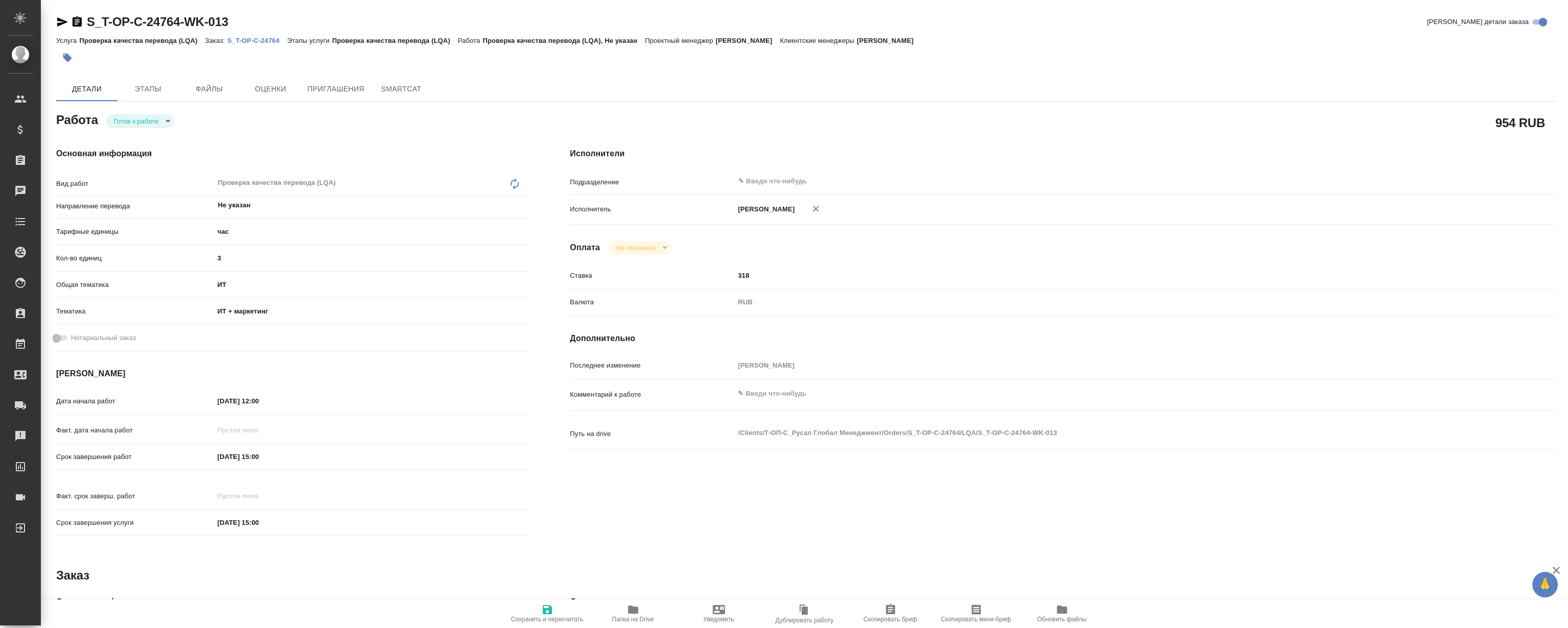
type textarea "x"
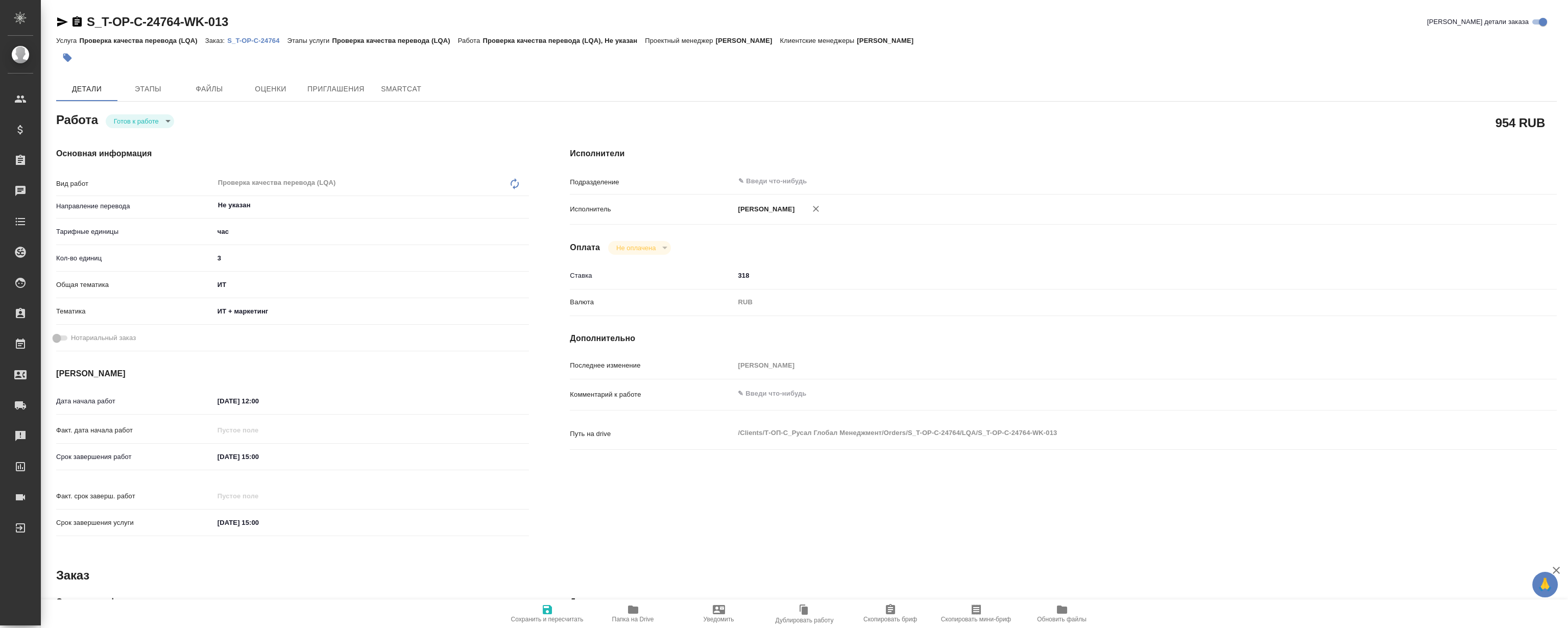
type textarea "x"
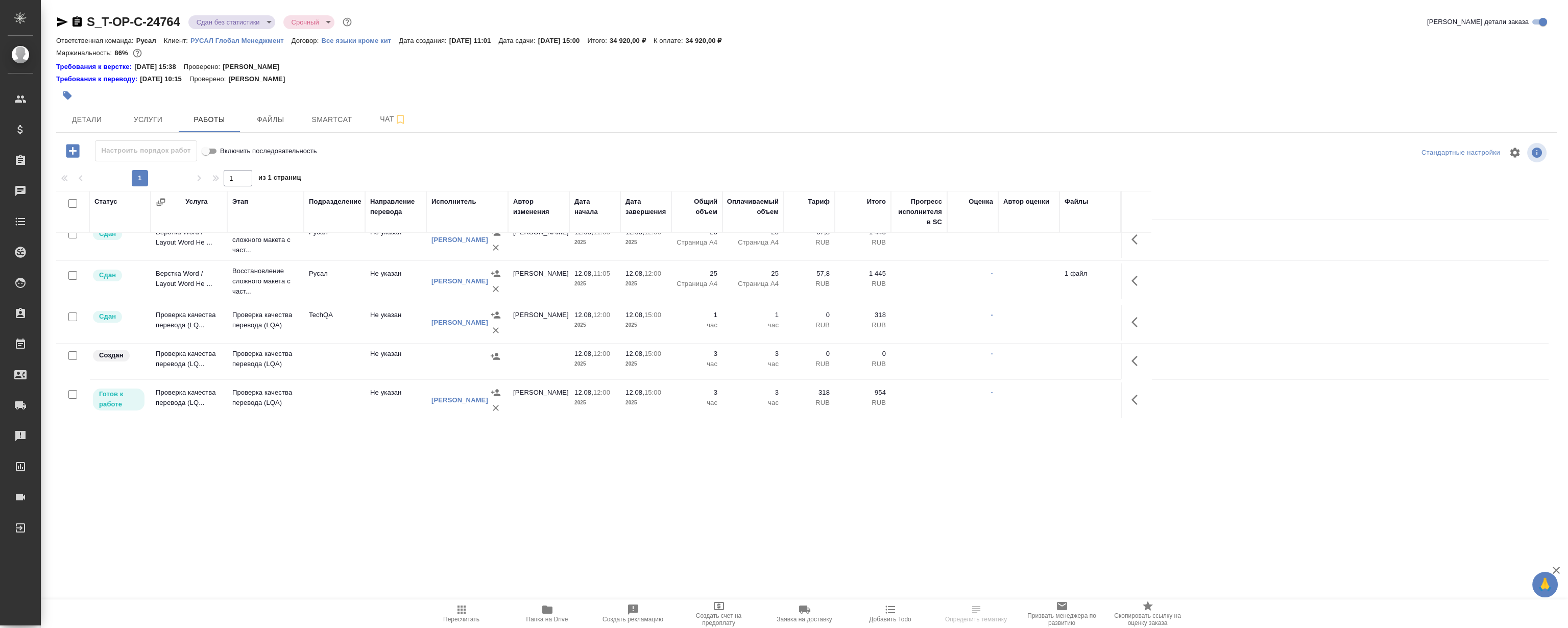
scroll to position [50, 0]
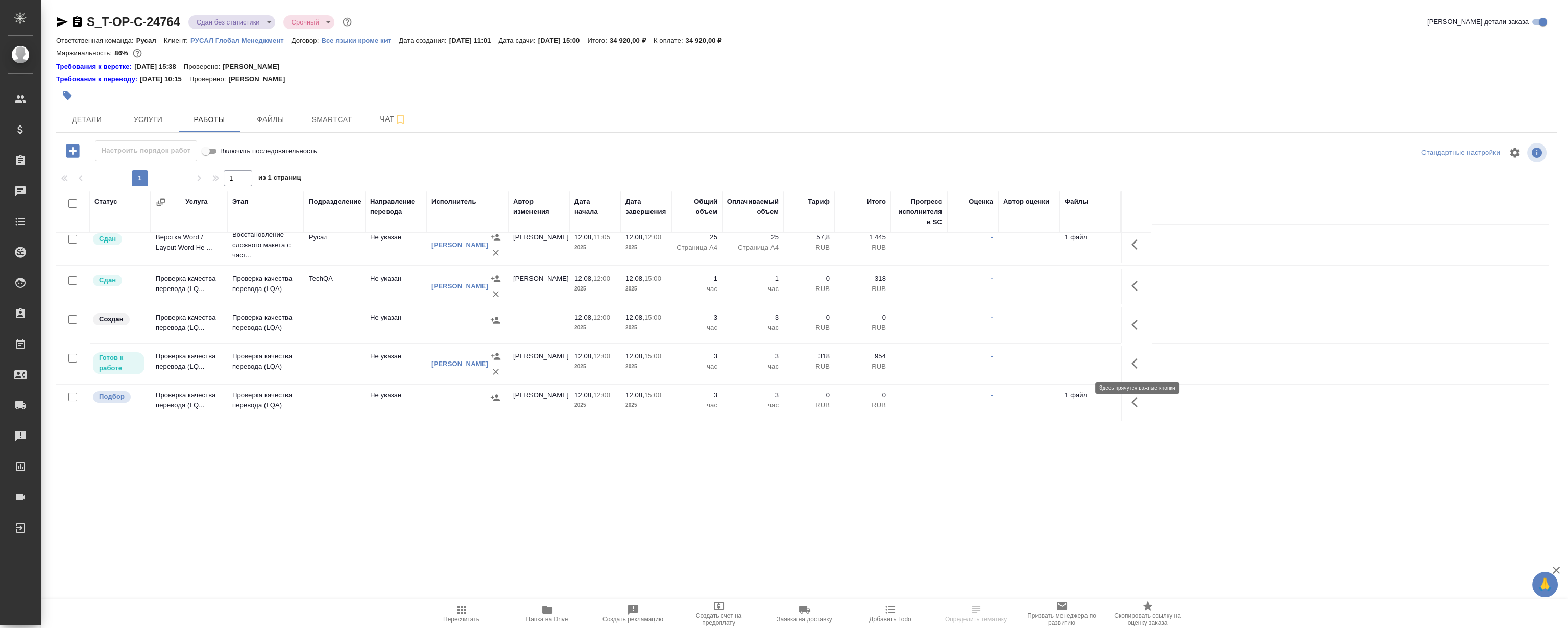
click at [1135, 354] on button "button" at bounding box center [1138, 363] width 24 height 24
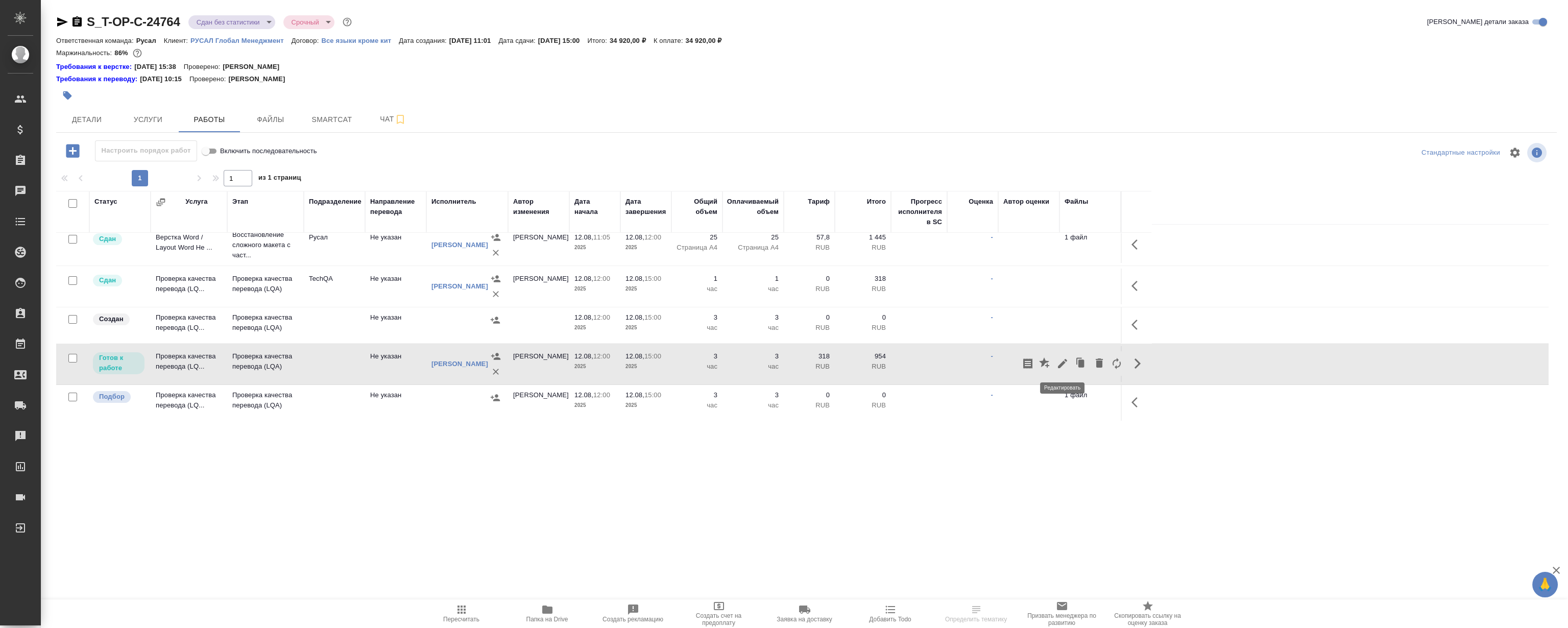
click at [1063, 360] on icon "button" at bounding box center [1063, 363] width 12 height 12
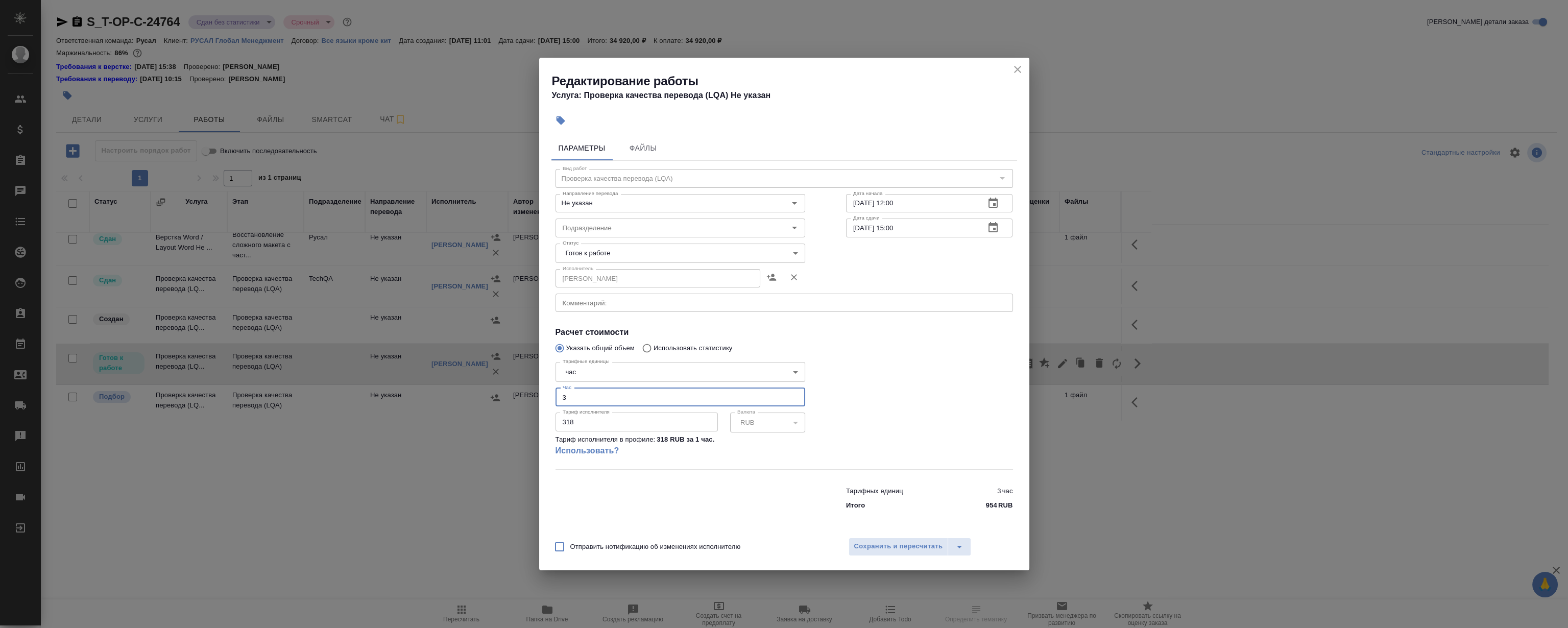
drag, startPoint x: 553, startPoint y: 398, endPoint x: 442, endPoint y: 400, distance: 111.0
click at [445, 400] on div "Редактирование работы Услуга: Проверка качества перевода (LQA) Не указан Параме…" at bounding box center [784, 314] width 1568 height 628
type input "4"
click at [604, 254] on body "🙏 .cls-1 fill:#fff; AWATERA [PERSON_NAME] Клиенты Спецификации Заказы 0 Чаты To…" at bounding box center [784, 314] width 1568 height 628
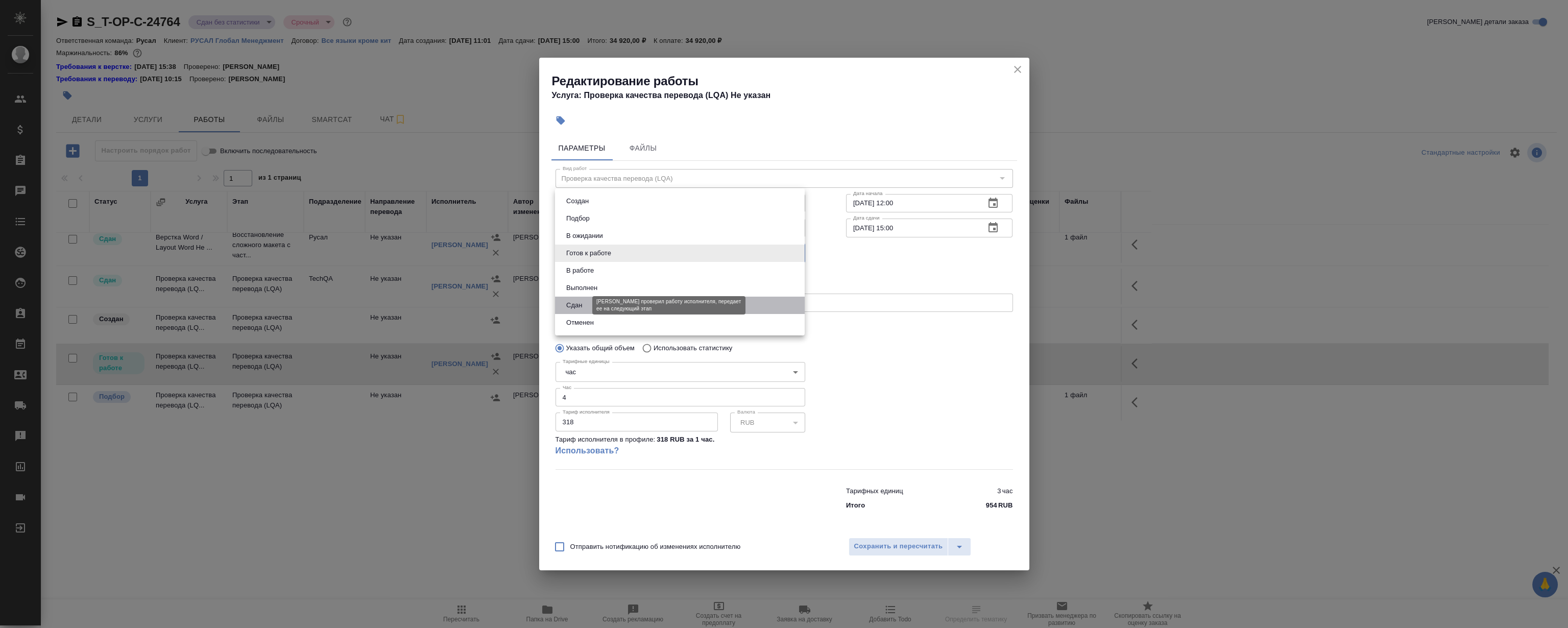
click at [583, 305] on button "Сдан" at bounding box center [574, 305] width 22 height 11
type input "closed"
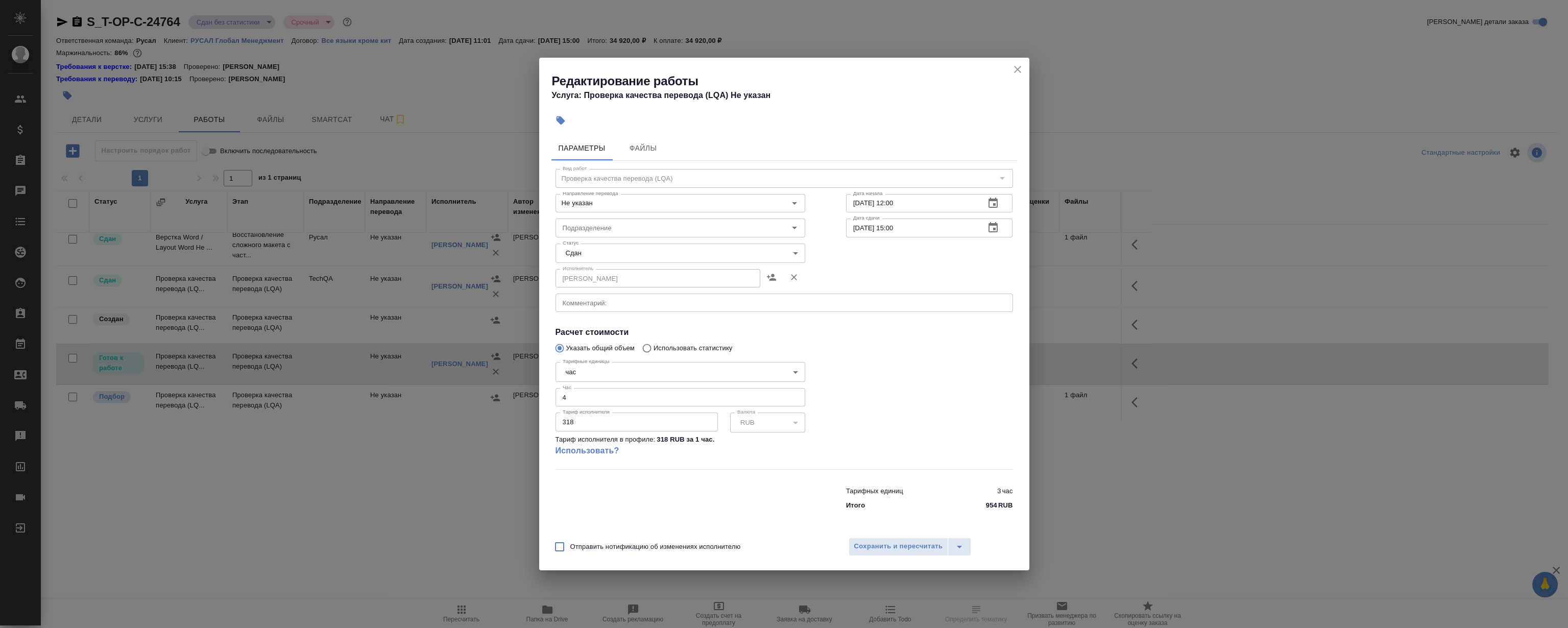
click at [950, 376] on div at bounding box center [929, 413] width 208 height 152
click at [929, 374] on div at bounding box center [929, 413] width 208 height 152
click at [849, 372] on div at bounding box center [929, 413] width 208 height 152
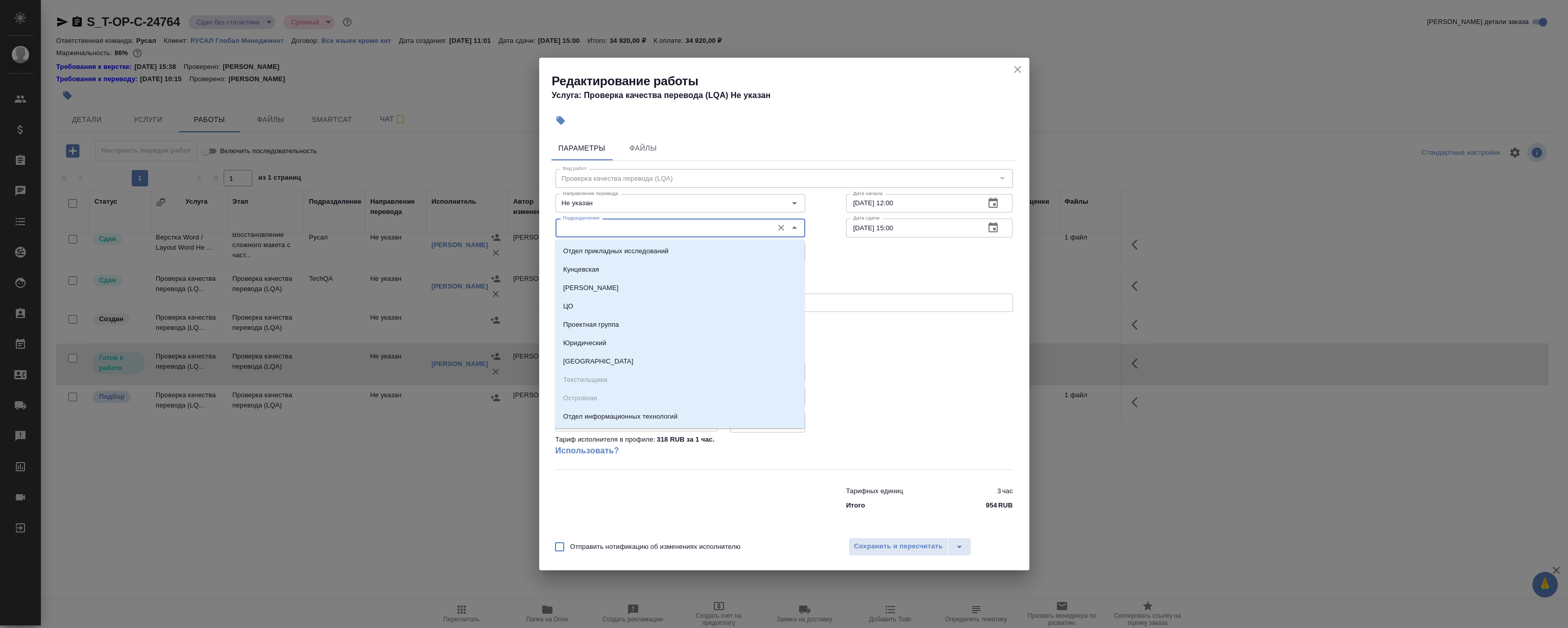
click at [650, 226] on input "Подразделение" at bounding box center [663, 228] width 209 height 12
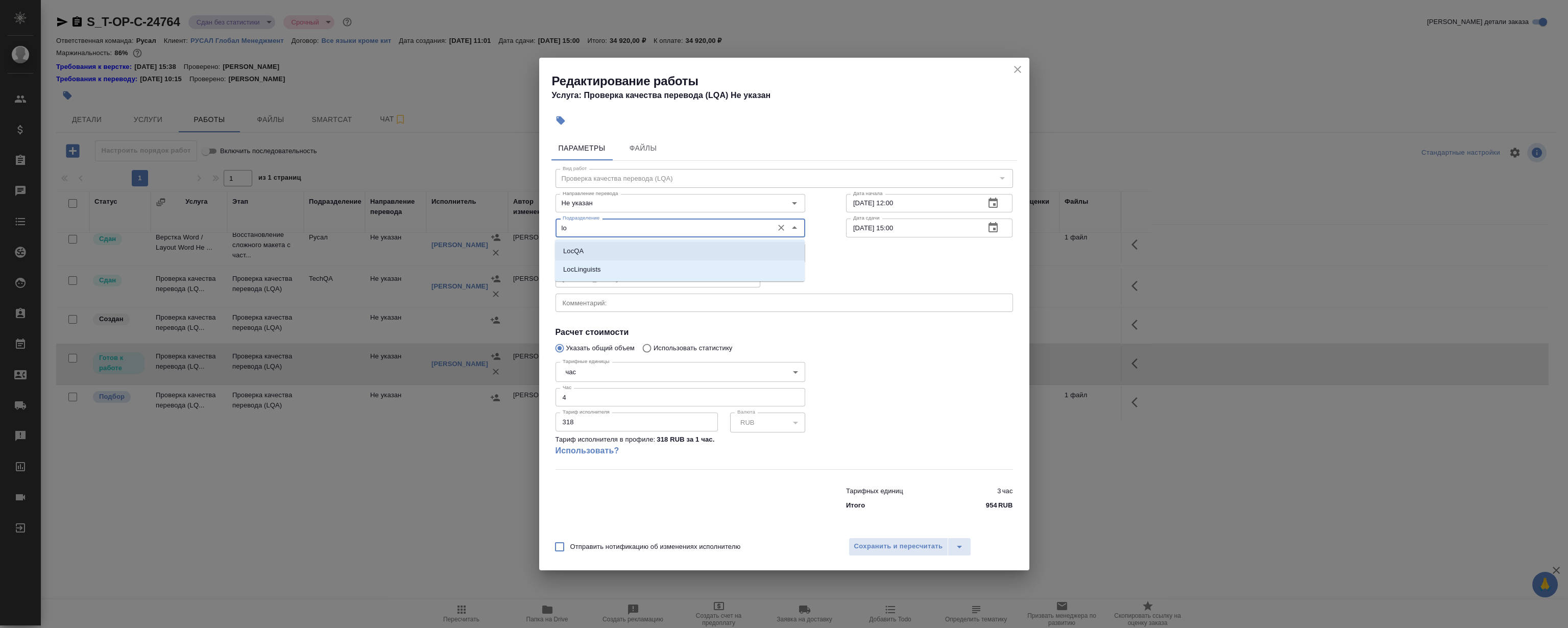
click at [619, 246] on li "LocQA" at bounding box center [680, 251] width 250 height 18
type input "LocQA"
click at [919, 367] on div at bounding box center [929, 413] width 208 height 152
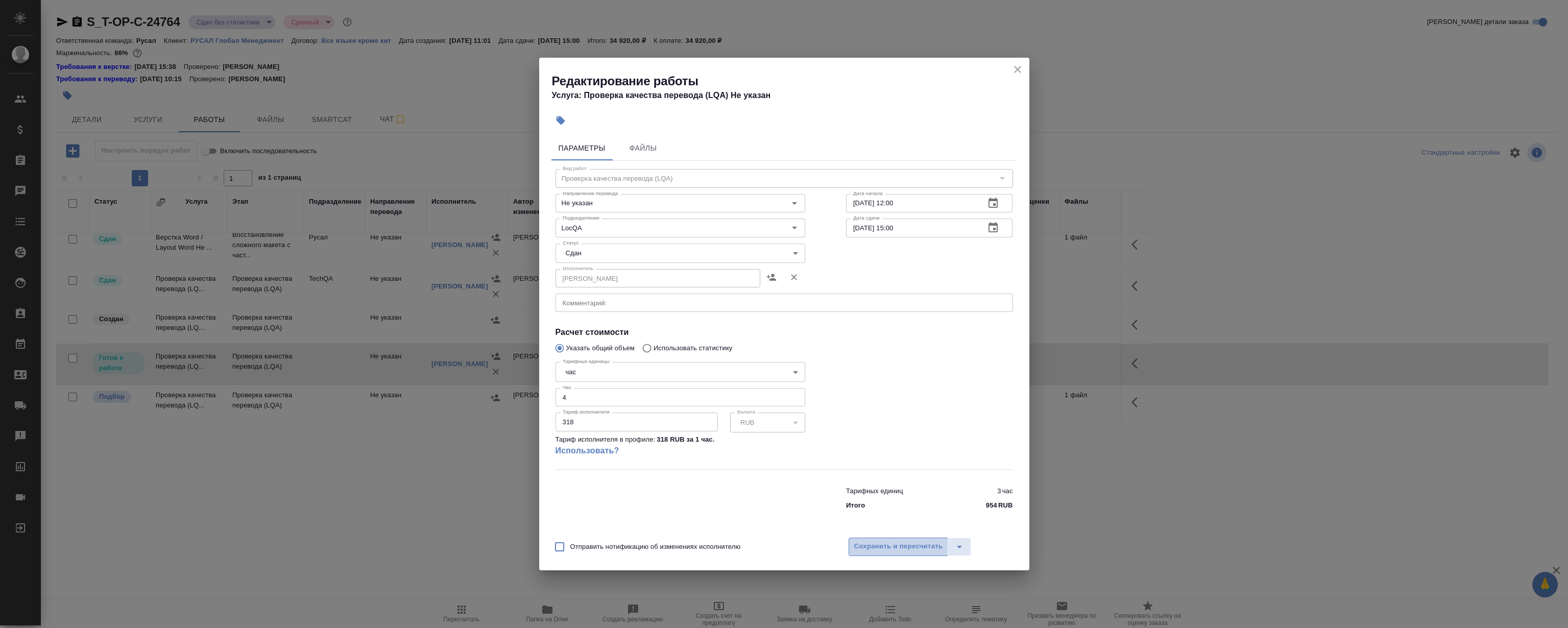
click at [879, 548] on span "Сохранить и пересчитать" at bounding box center [898, 546] width 89 height 12
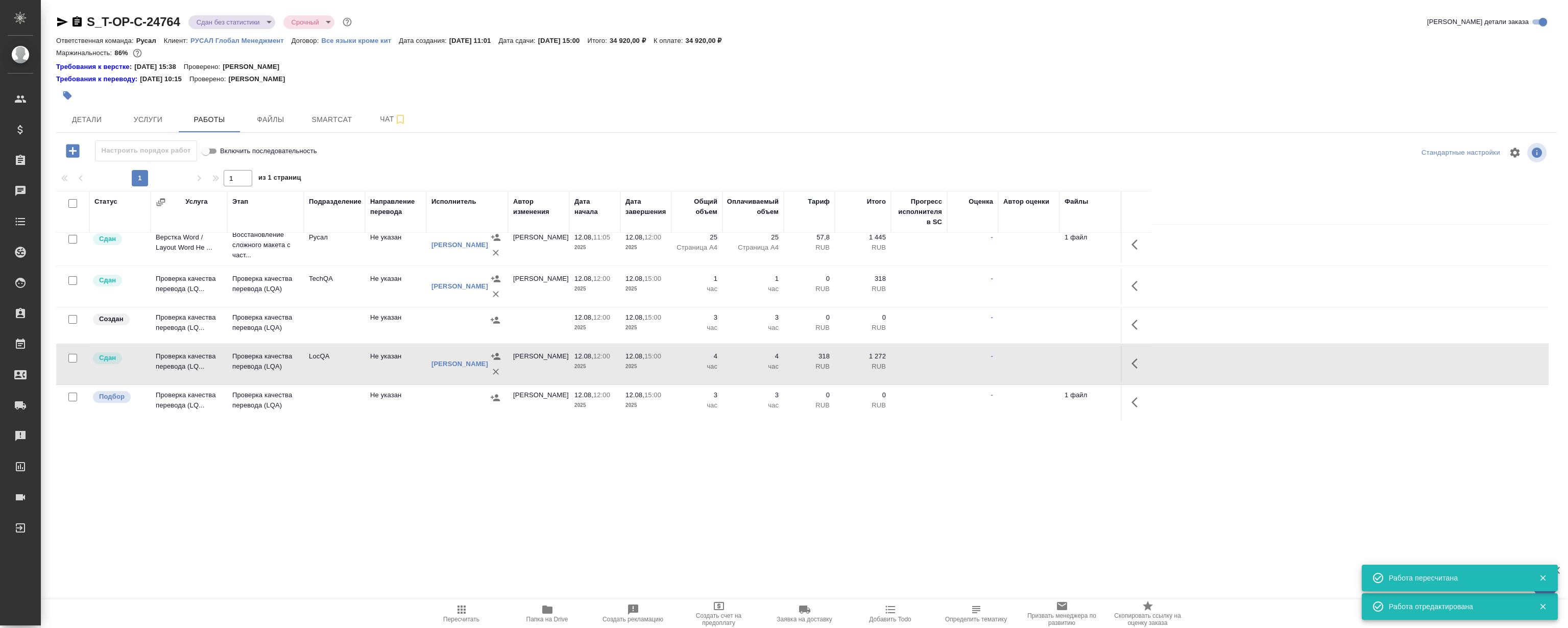
click at [457, 489] on div ".cls-1 fill:#fff; AWATERA [PERSON_NAME] Клиенты Спецификации Заказы 0 Чаты Todo…" at bounding box center [784, 314] width 1568 height 628
drag, startPoint x: 453, startPoint y: 498, endPoint x: 413, endPoint y: 495, distance: 40.1
click at [450, 497] on div ".cls-1 fill:#fff; AWATERA [PERSON_NAME] Клиенты Спецификации Заказы 0 Чаты Todo…" at bounding box center [784, 314] width 1568 height 628
click at [383, 495] on div ".cls-1 fill:#fff; AWATERA [PERSON_NAME] Клиенты Спецификации Заказы 0 Чаты Todo…" at bounding box center [784, 314] width 1568 height 628
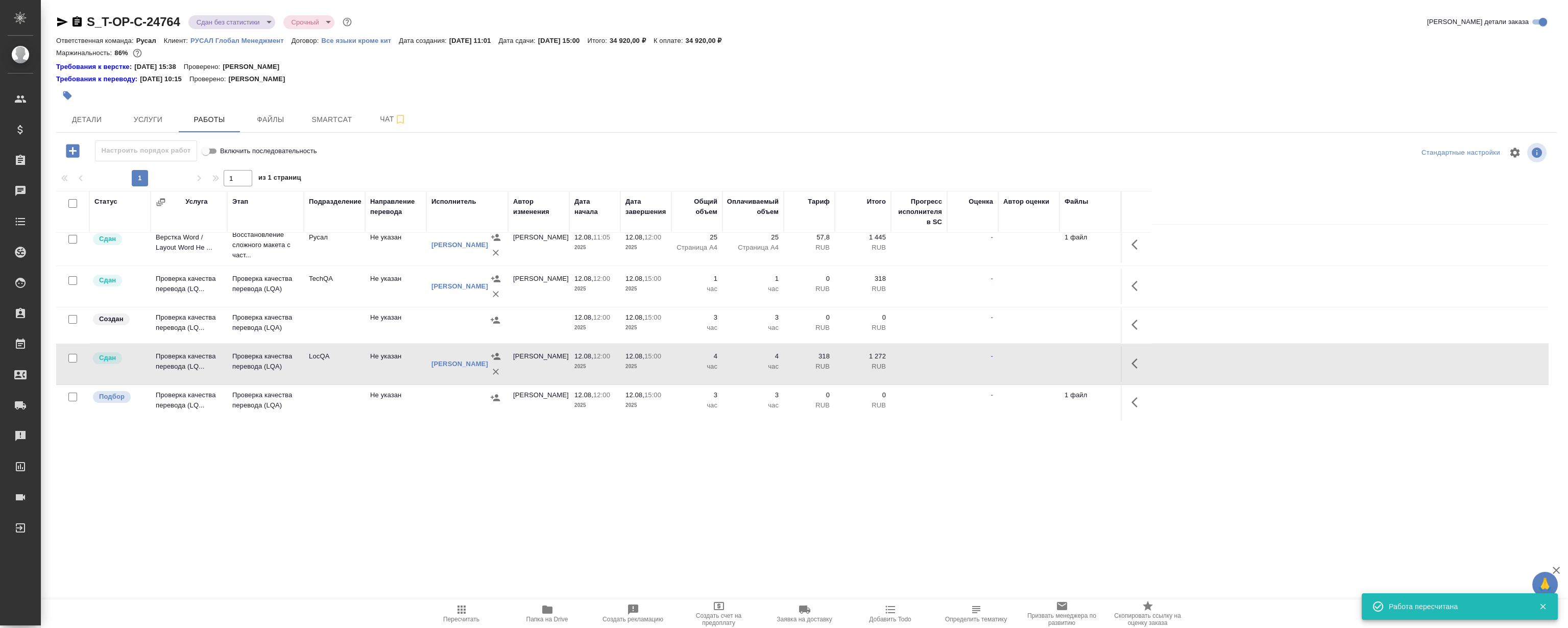
drag, startPoint x: 461, startPoint y: 500, endPoint x: 483, endPoint y: 478, distance: 31.1
click at [464, 495] on div ".cls-1 fill:#fff; AWATERA [PERSON_NAME] Клиенты Спецификации Заказы 0 Чаты Todo…" at bounding box center [784, 314] width 1568 height 628
